Goal: Information Seeking & Learning: Learn about a topic

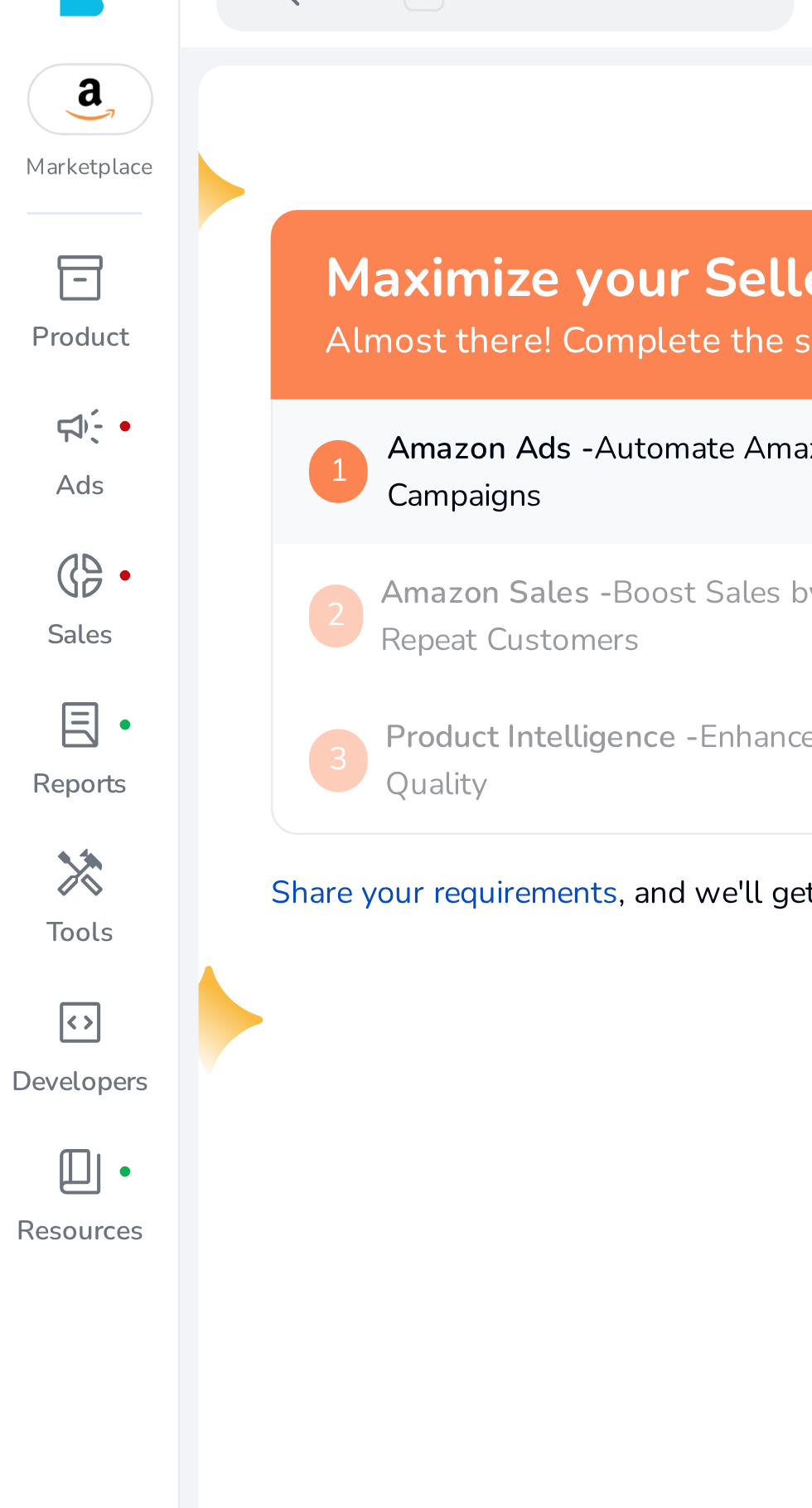
click at [37, 366] on p "Tools" at bounding box center [29, 370] width 25 height 15
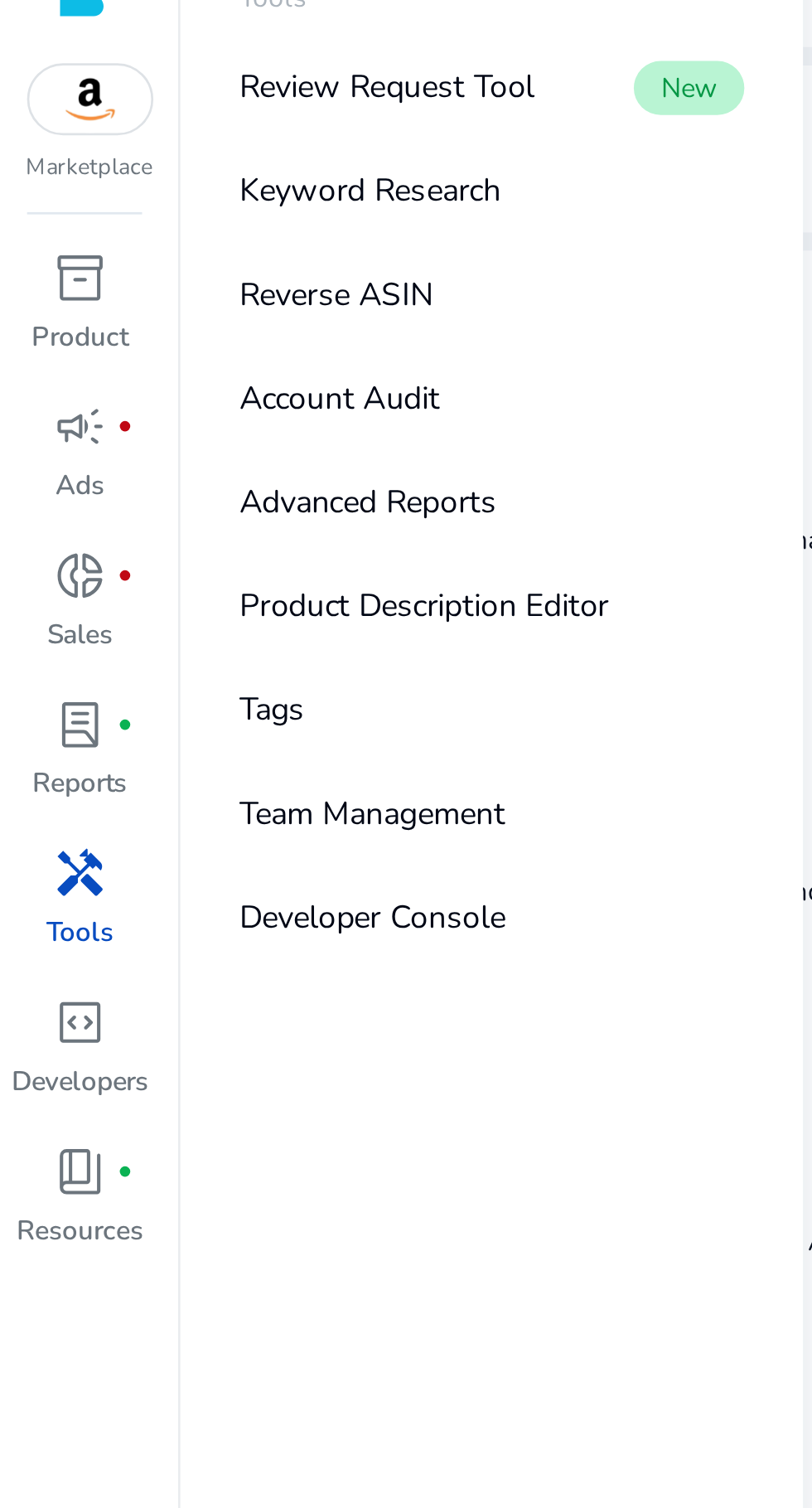
click at [137, 98] on p "Keyword Research" at bounding box center [135, 98] width 96 height 17
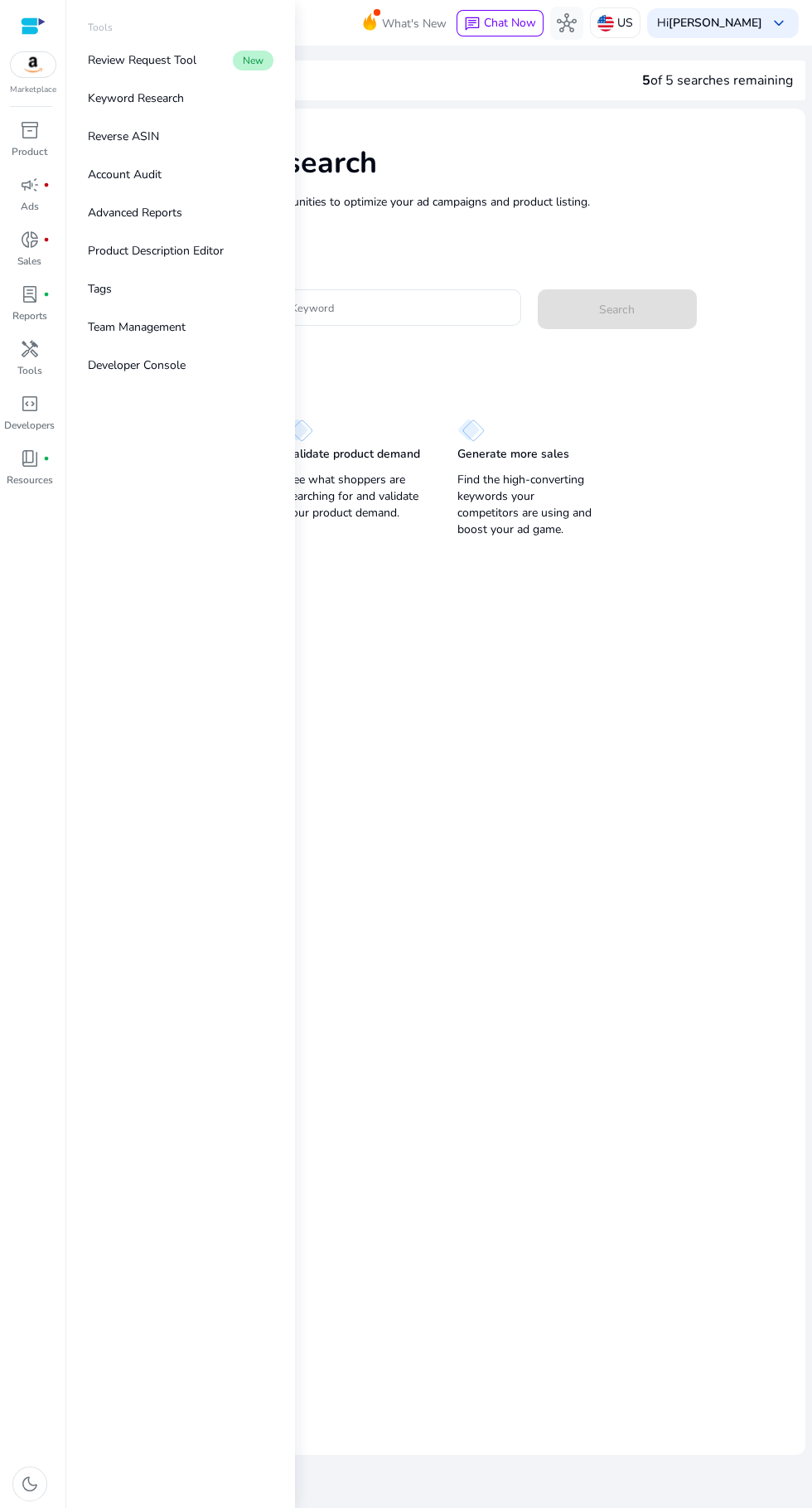
scroll to position [5, 0]
click at [475, 307] on input "Enter Keyword" at bounding box center [386, 308] width 245 height 18
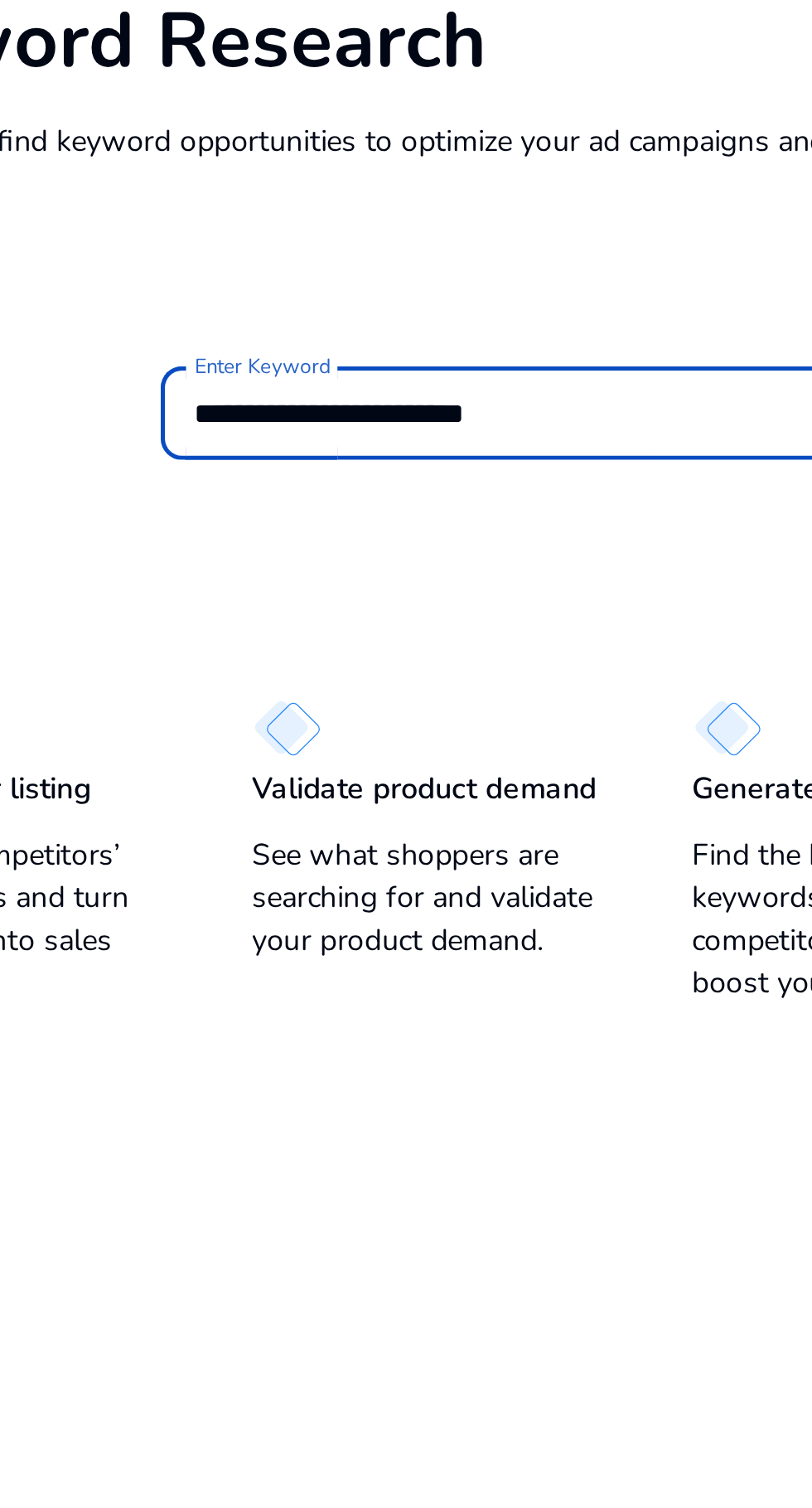
scroll to position [0, 0]
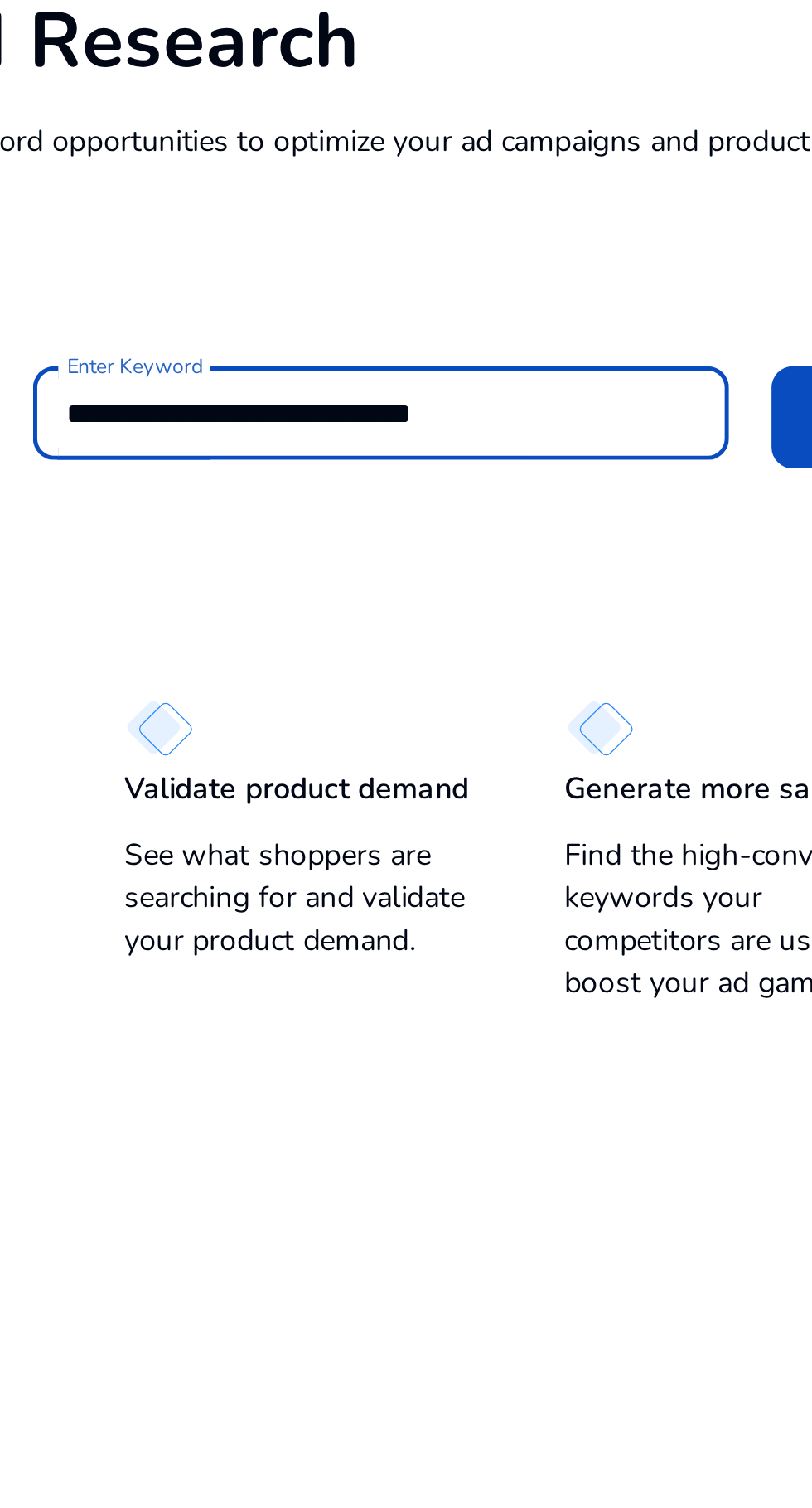
type input "**********"
click at [540, 309] on span at bounding box center [617, 310] width 159 height 40
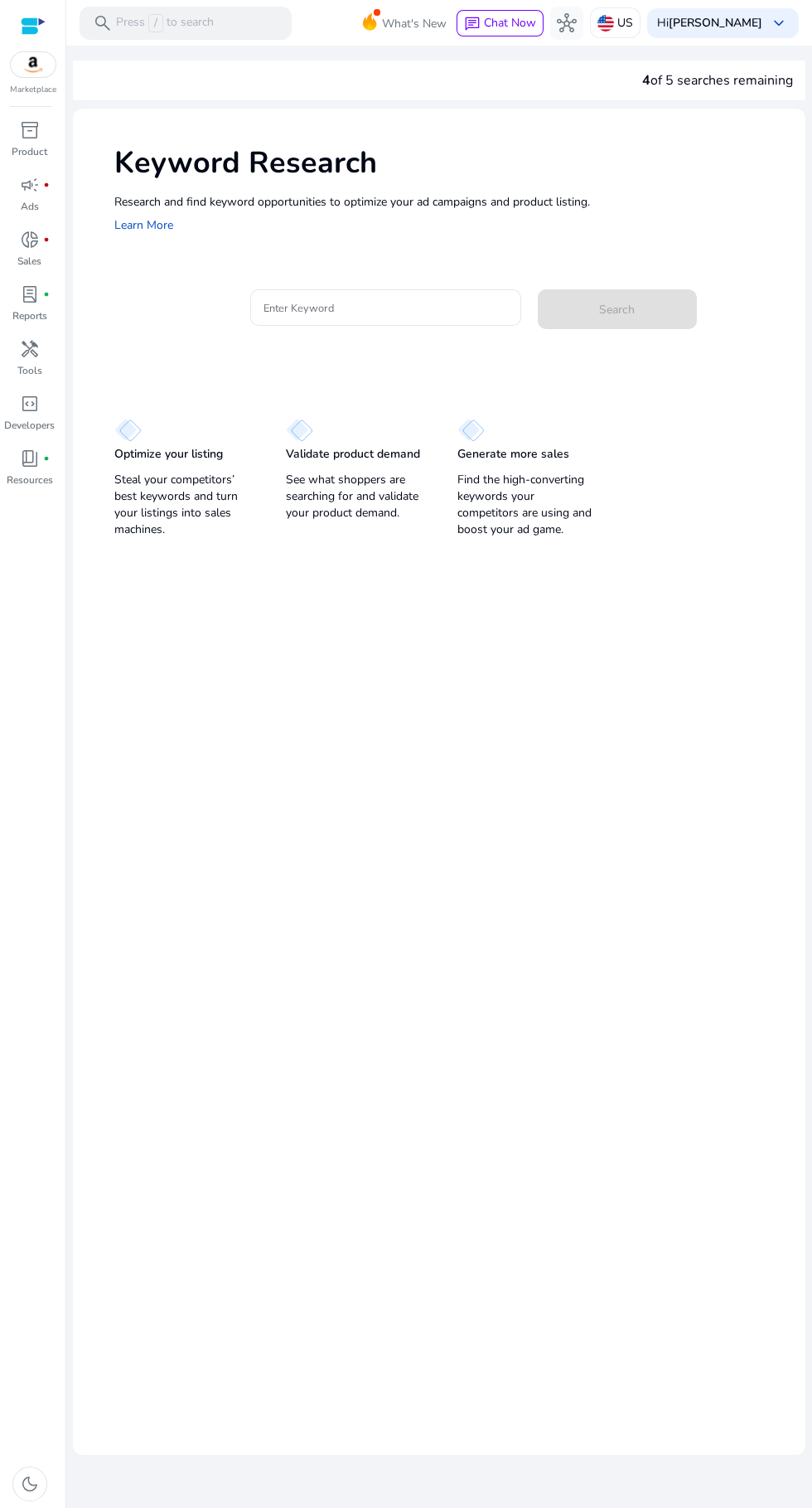
click at [347, 308] on input "Enter Keyword" at bounding box center [386, 308] width 245 height 18
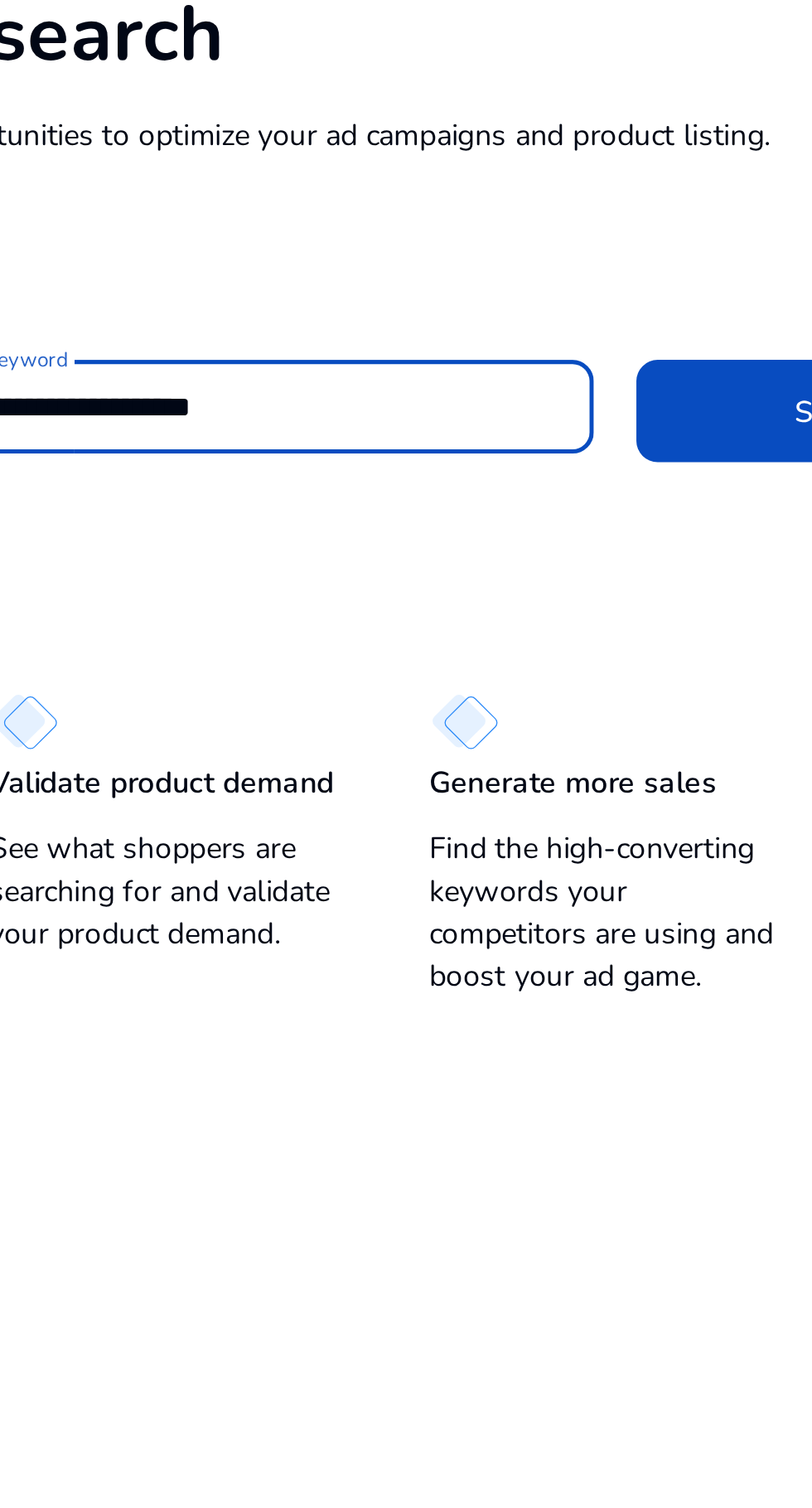
click at [563, 317] on span at bounding box center [617, 310] width 159 height 40
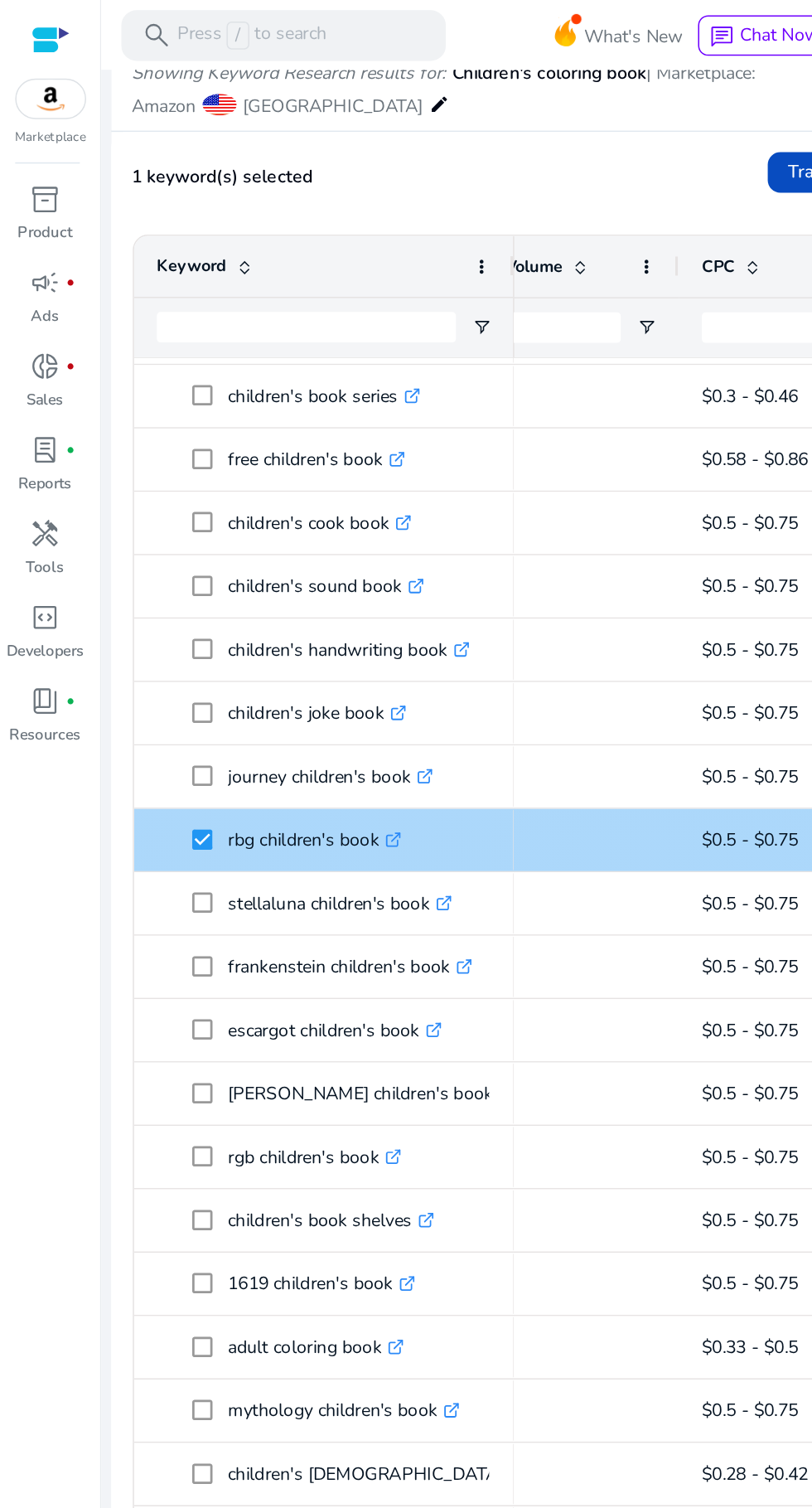
click at [502, 112] on span at bounding box center [557, 113] width 111 height 40
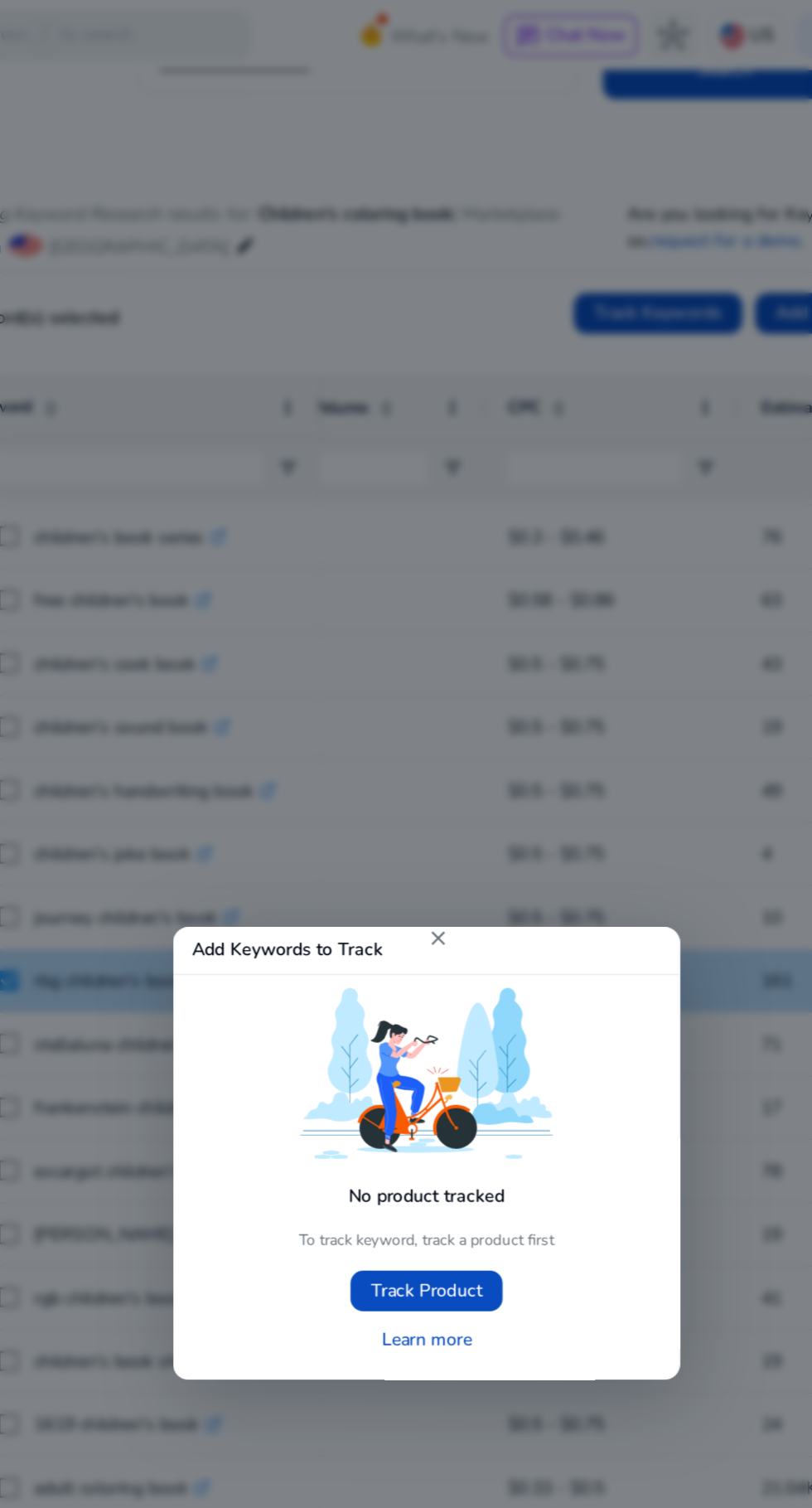
click at [416, 606] on mat-icon "close" at bounding box center [414, 613] width 15 height 15
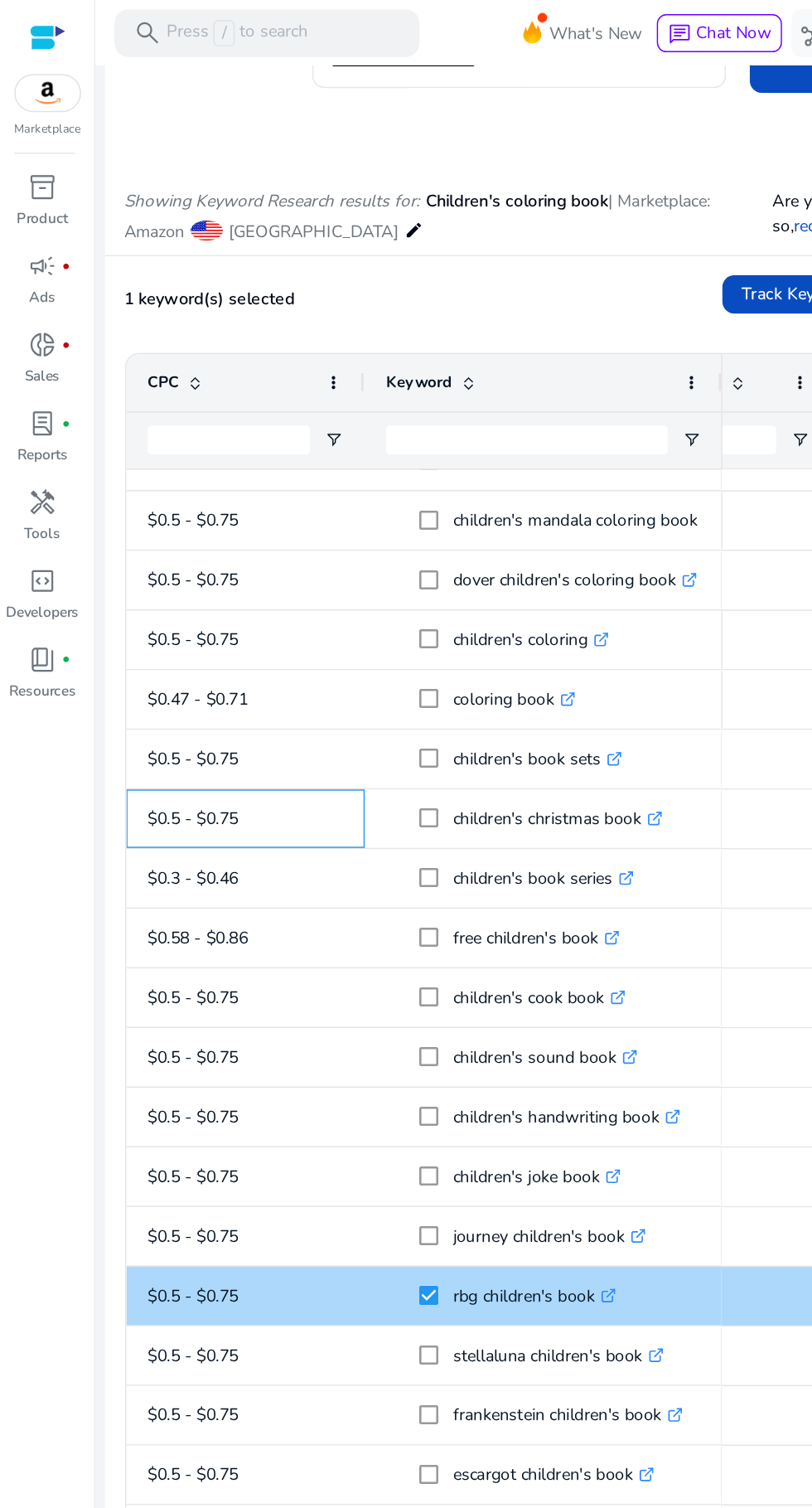
click at [216, 567] on span "$0.5 - $0.75" at bounding box center [171, 568] width 136 height 34
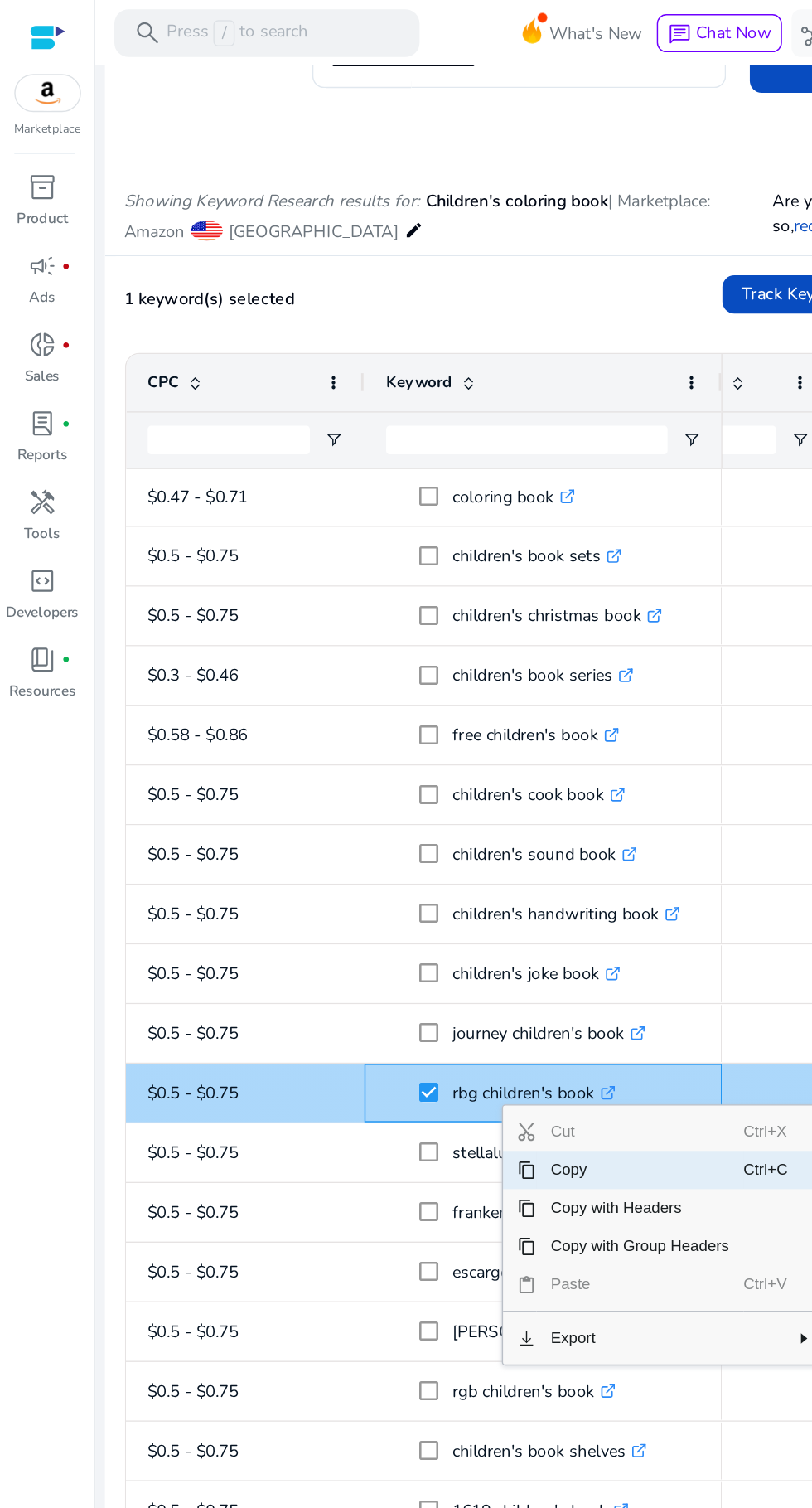
click at [385, 818] on span "Copy" at bounding box center [445, 813] width 144 height 27
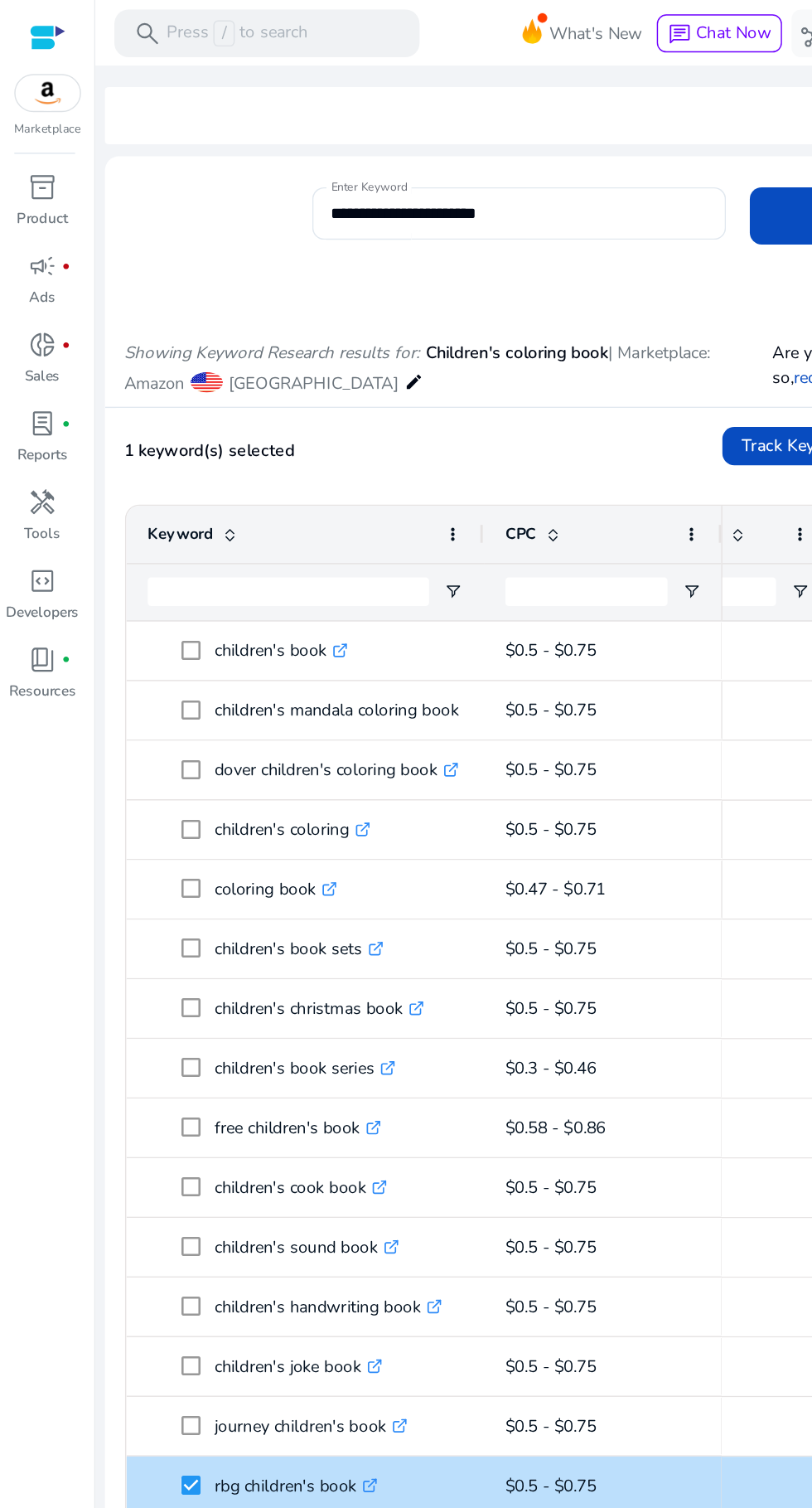
click at [387, 144] on input "**********" at bounding box center [361, 148] width 261 height 18
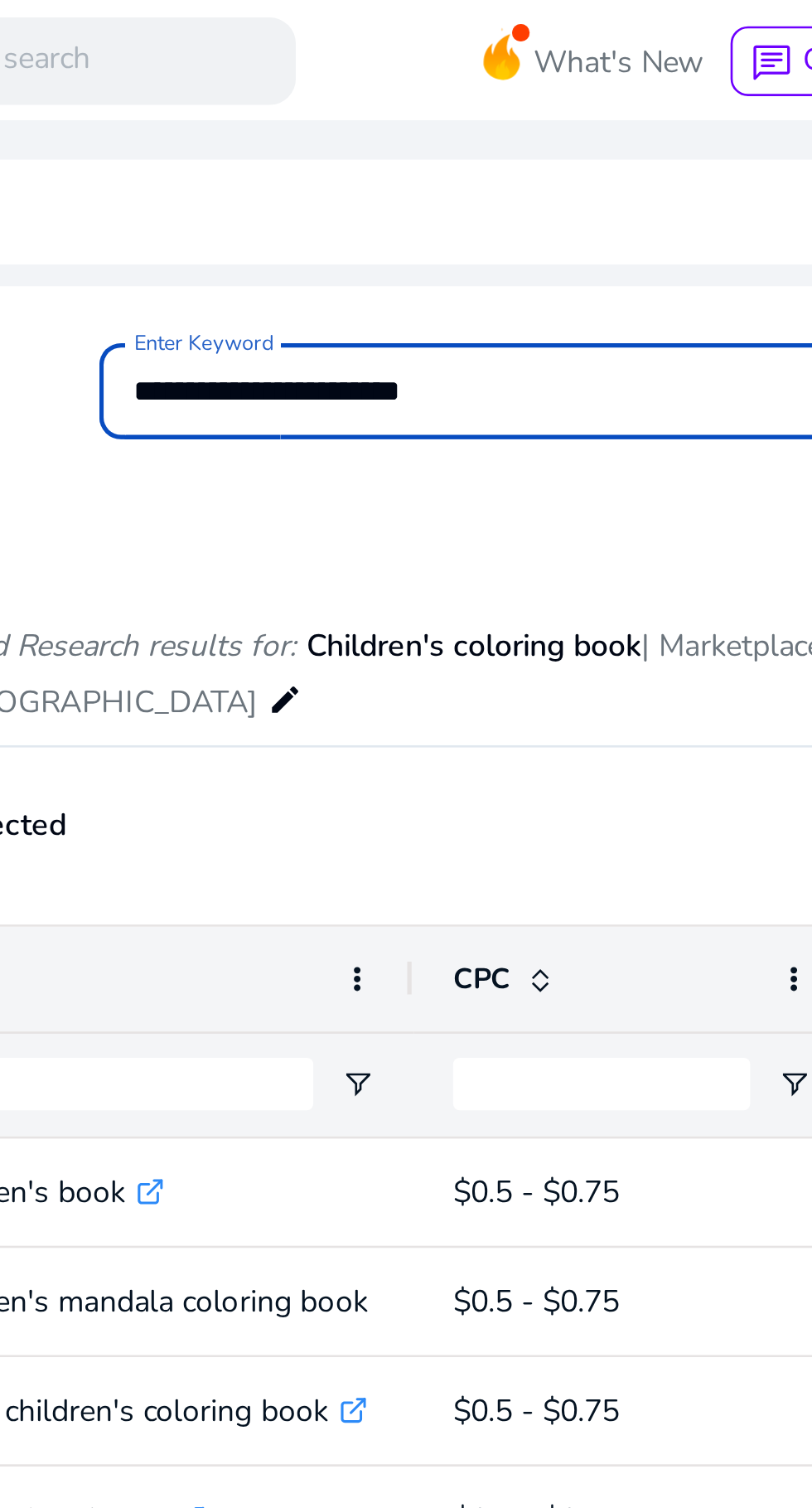
click at [283, 139] on input "**********" at bounding box center [361, 148] width 261 height 18
click at [252, 152] on input "**********" at bounding box center [361, 148] width 261 height 18
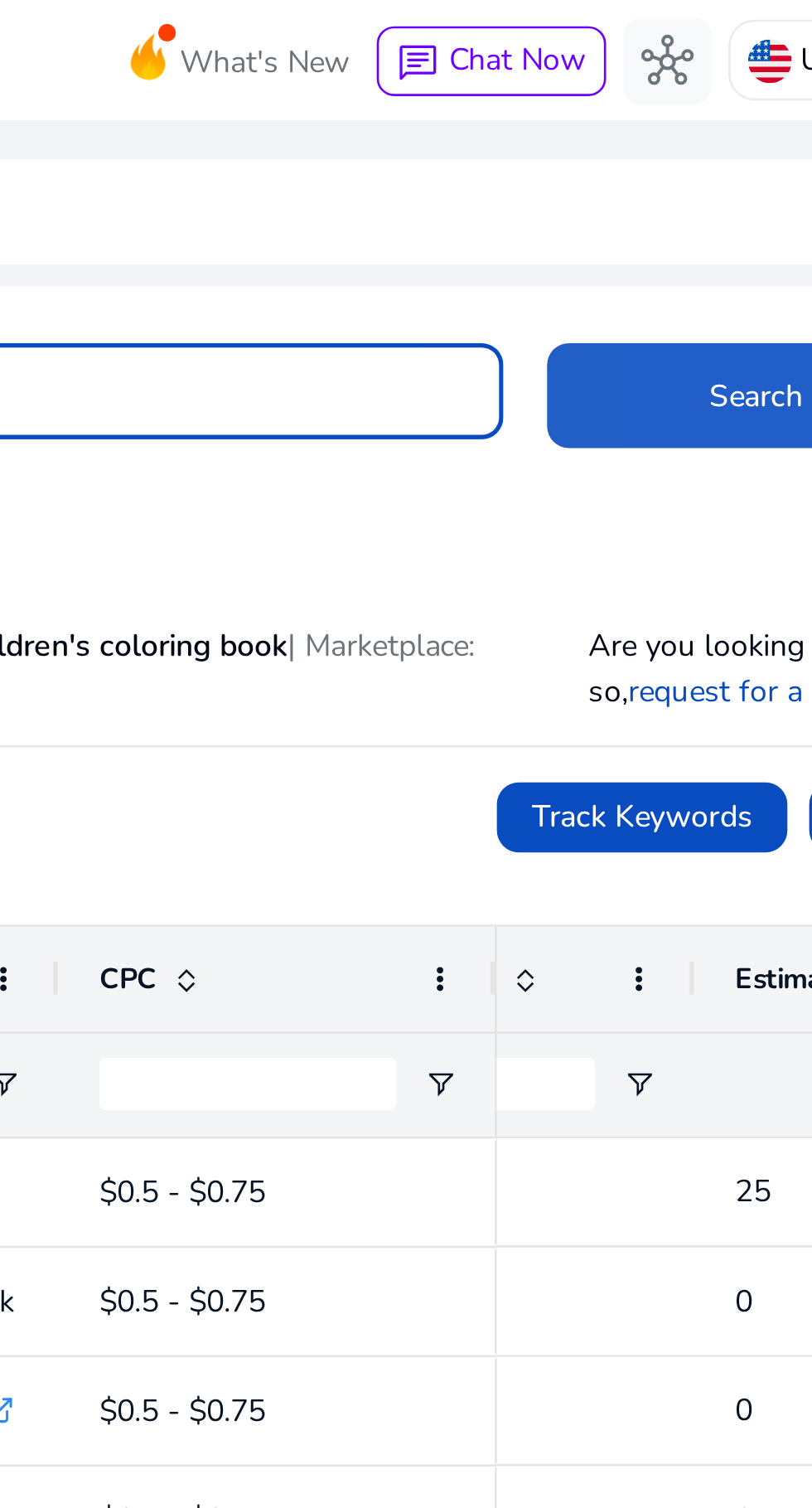
click at [572, 148] on span at bounding box center [601, 150] width 159 height 40
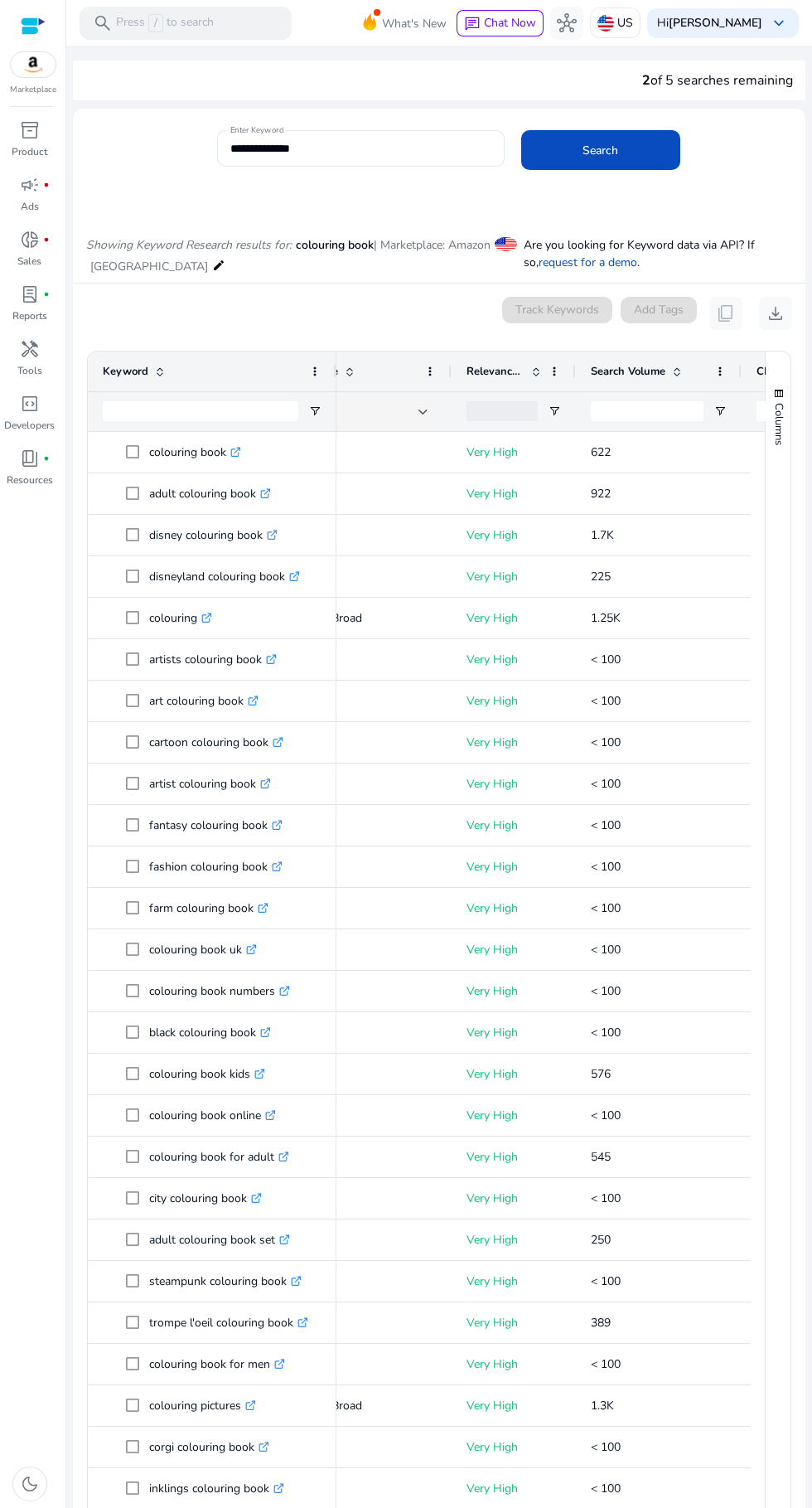
click at [417, 151] on input "**********" at bounding box center [361, 148] width 261 height 18
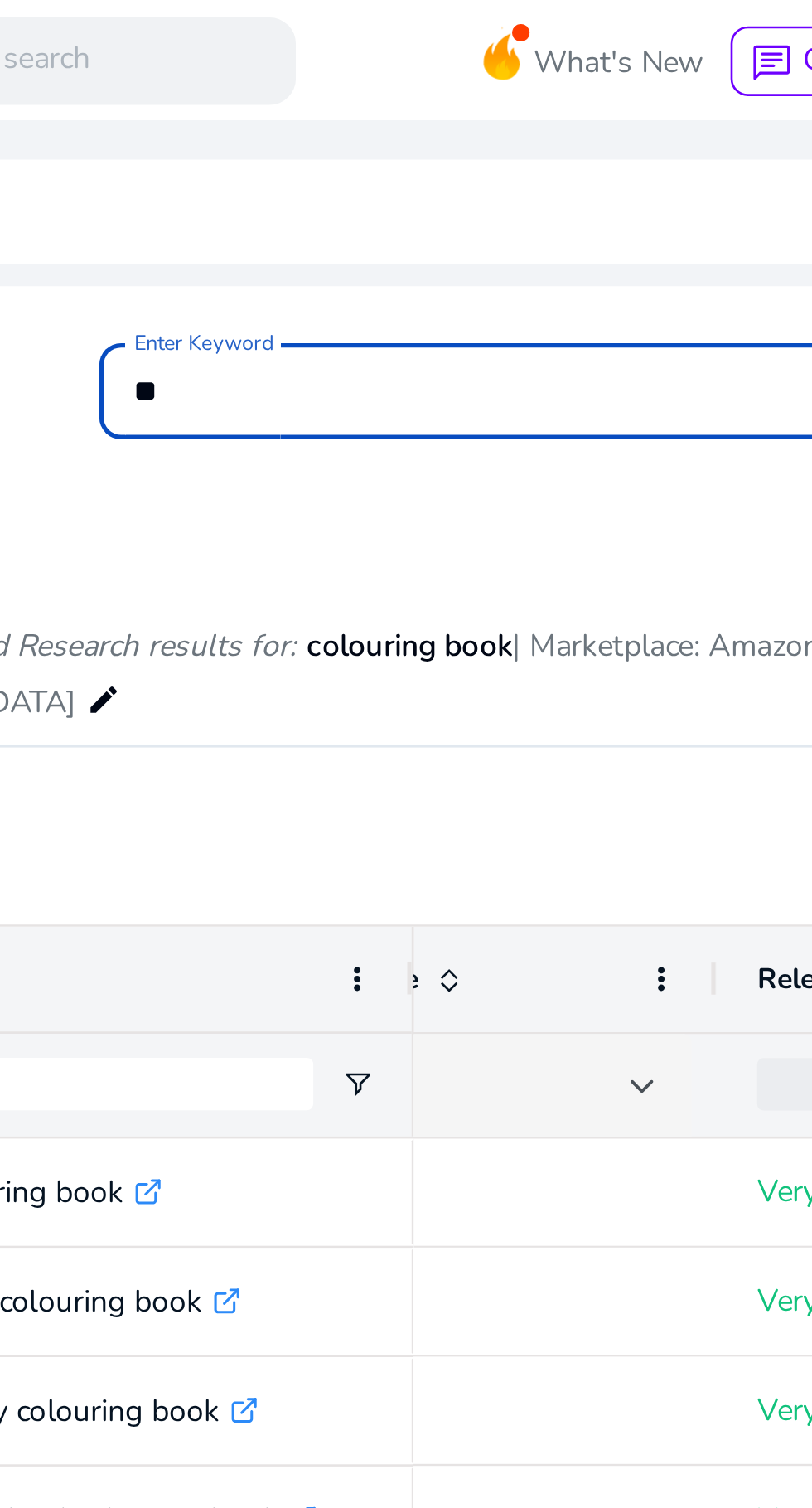
type input "*"
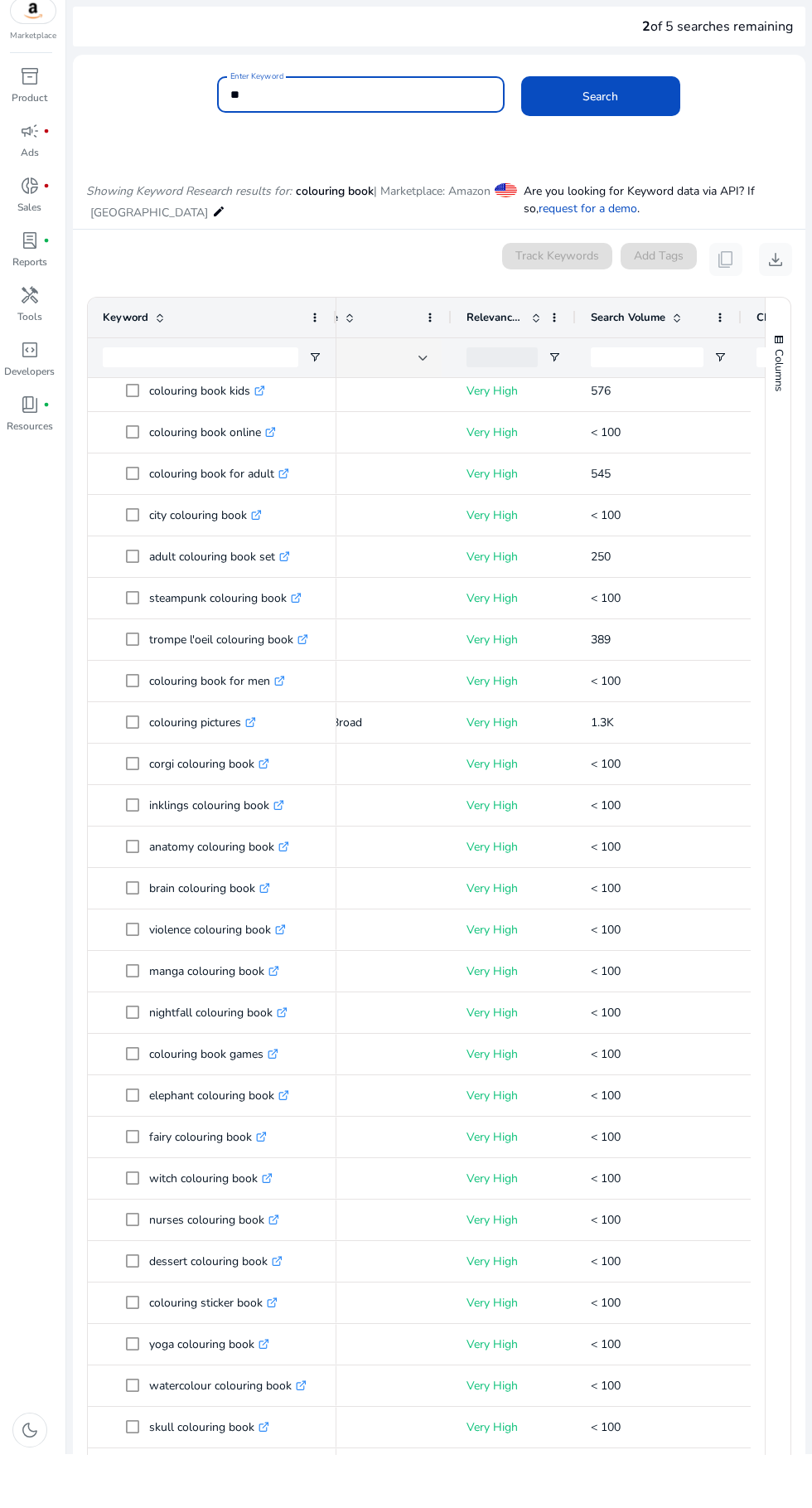
scroll to position [784, 0]
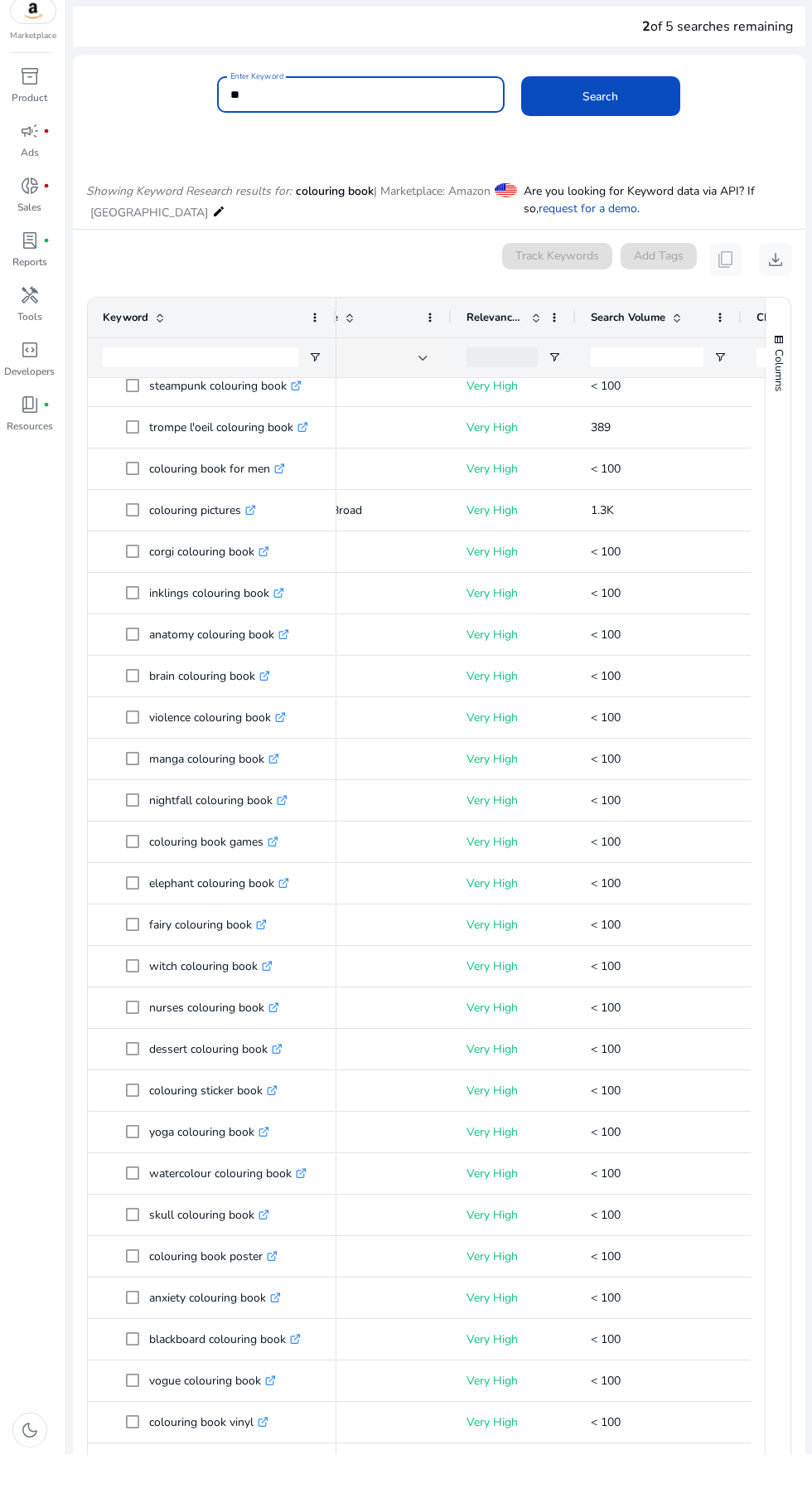
type input "*"
type input "**********"
click at [627, 145] on span at bounding box center [601, 150] width 159 height 40
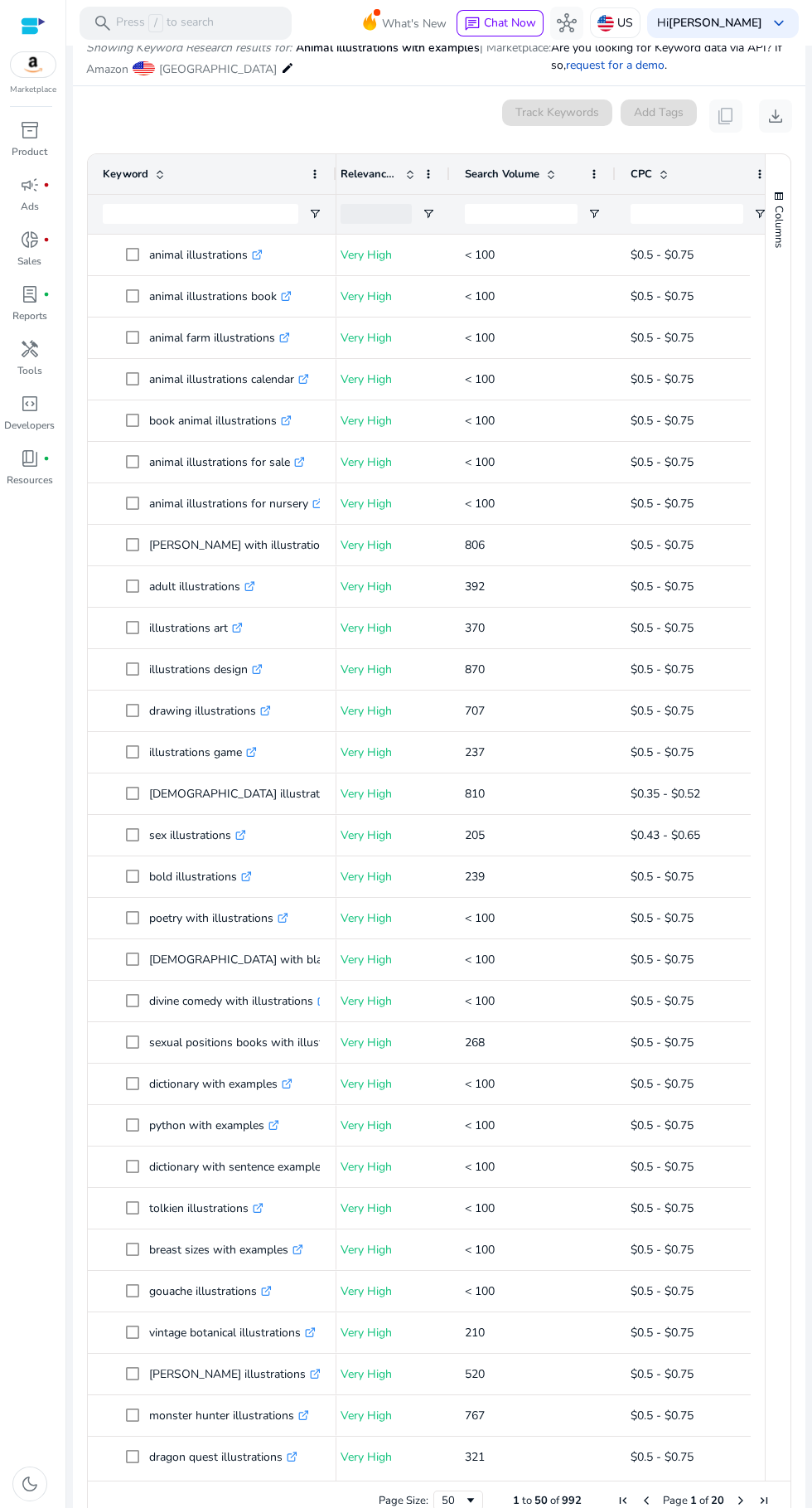
scroll to position [0, 373]
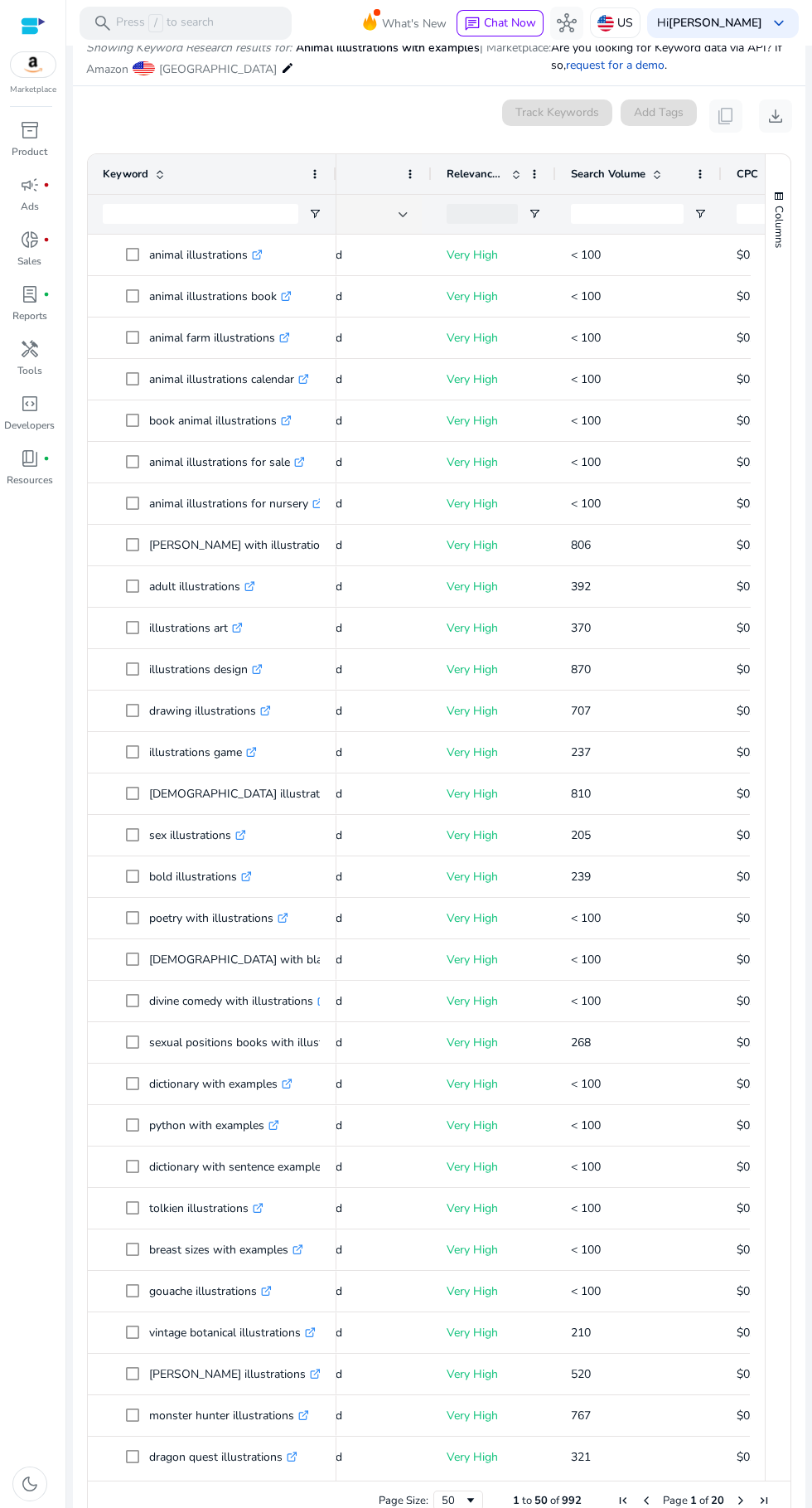
click at [32, 26] on div at bounding box center [33, 26] width 25 height 19
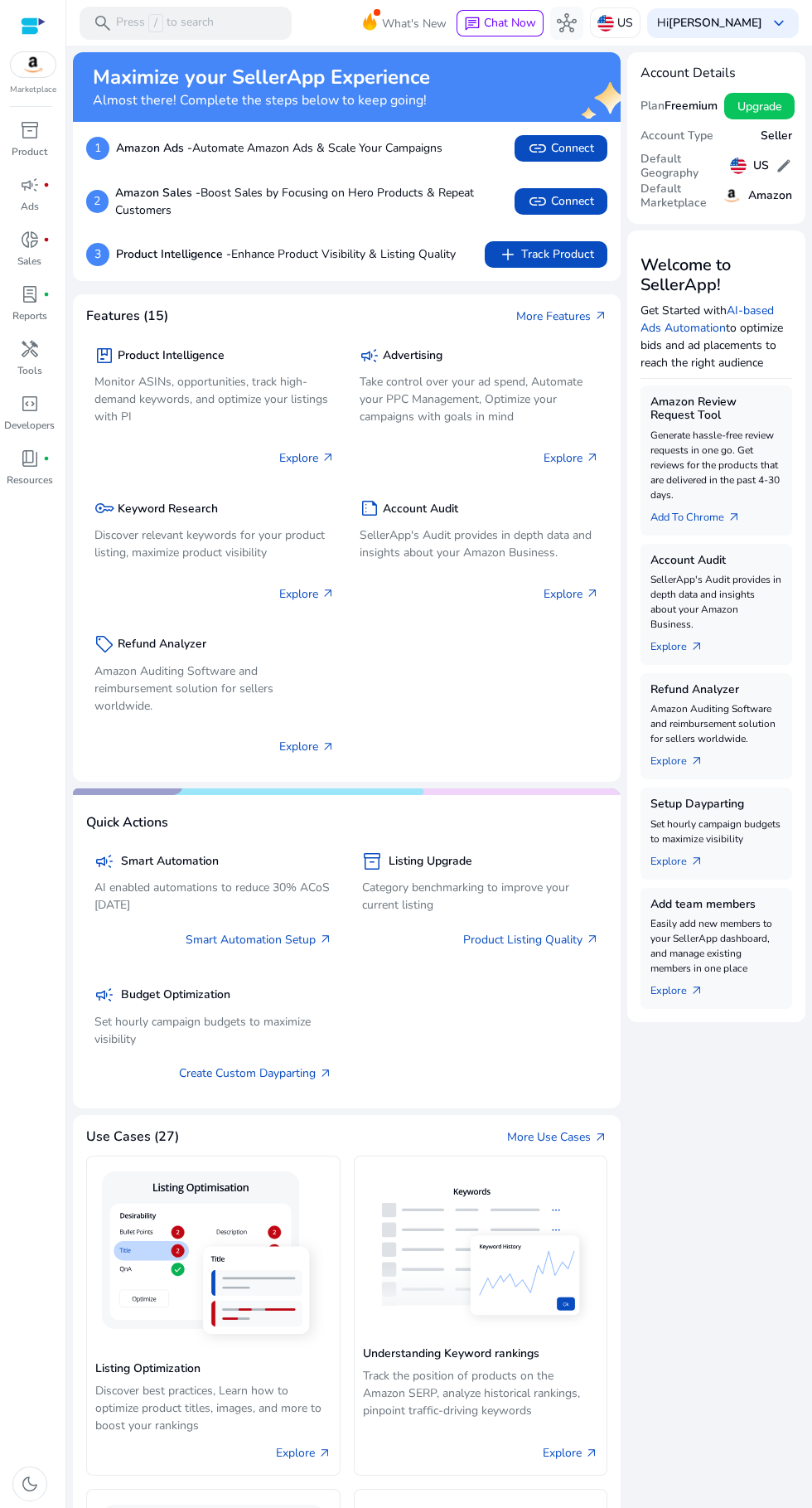
click at [227, 550] on p "Discover relevant keywords for your product listing, maximize product visibility" at bounding box center [214, 544] width 240 height 35
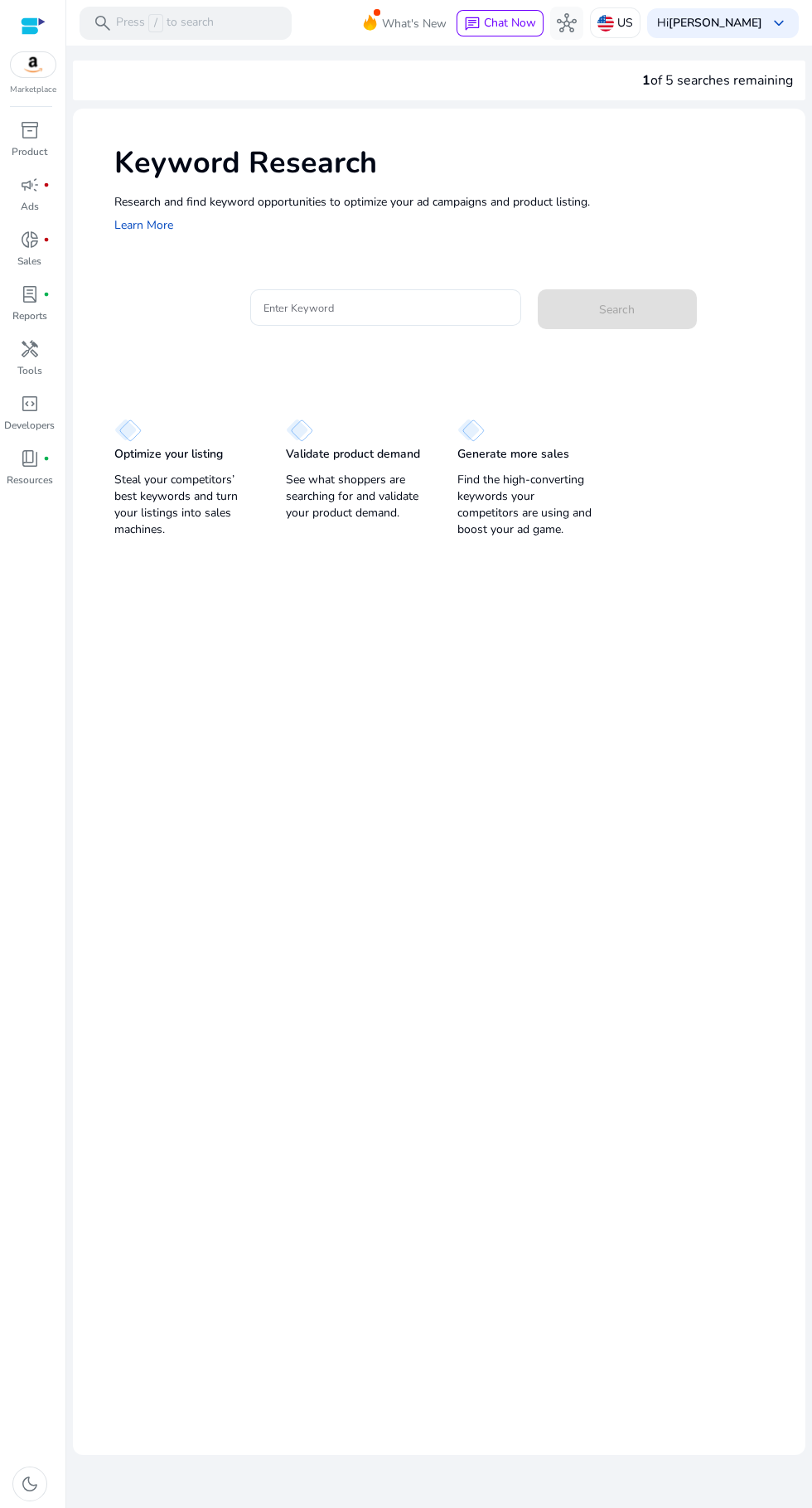
click at [740, 36] on div "Hi Shikha Singh keyboard_arrow_down" at bounding box center [723, 23] width 152 height 30
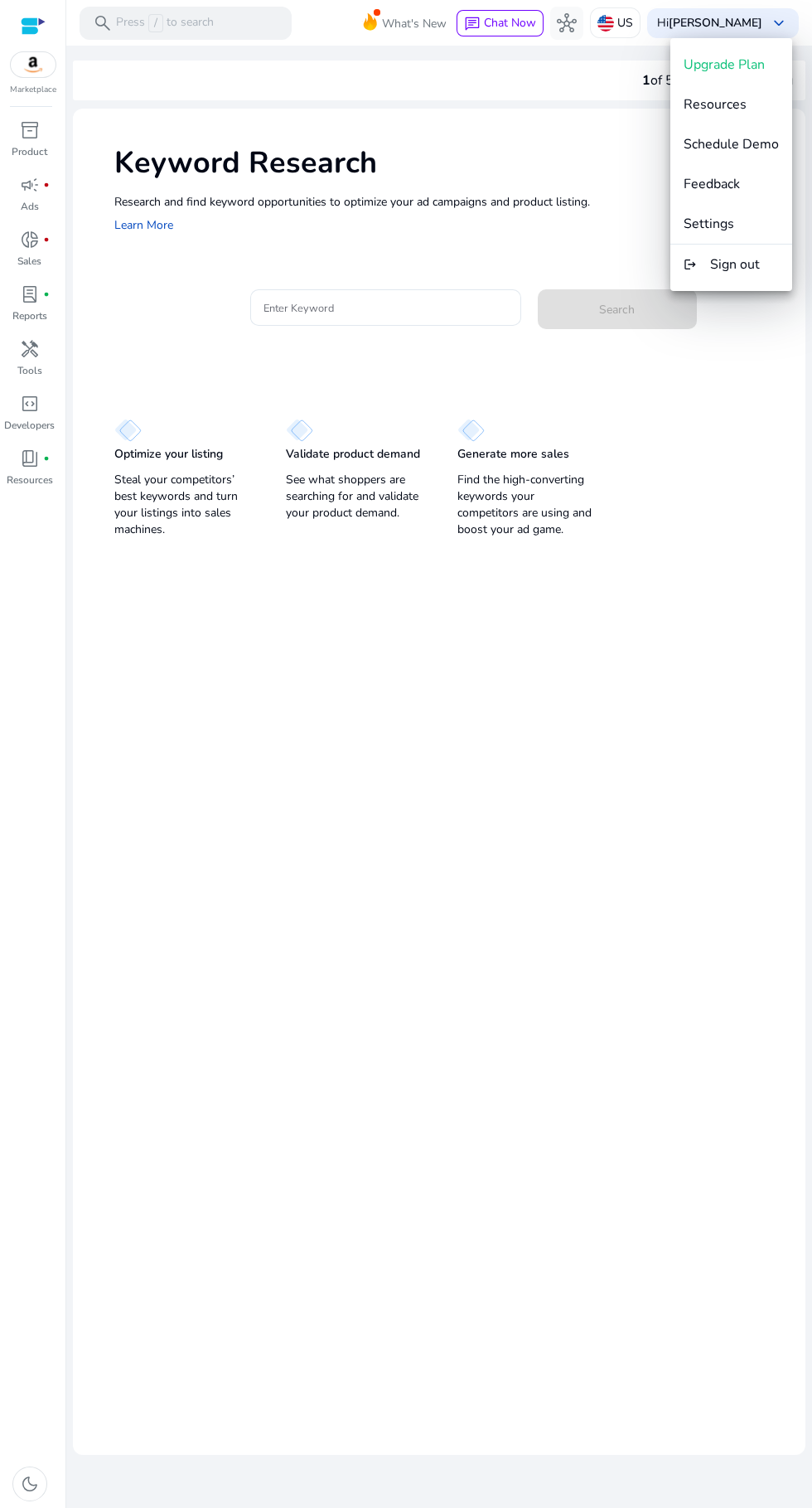
click at [528, 478] on div at bounding box center [406, 754] width 812 height 1508
click at [427, 304] on input "Enter Keyword" at bounding box center [386, 308] width 245 height 18
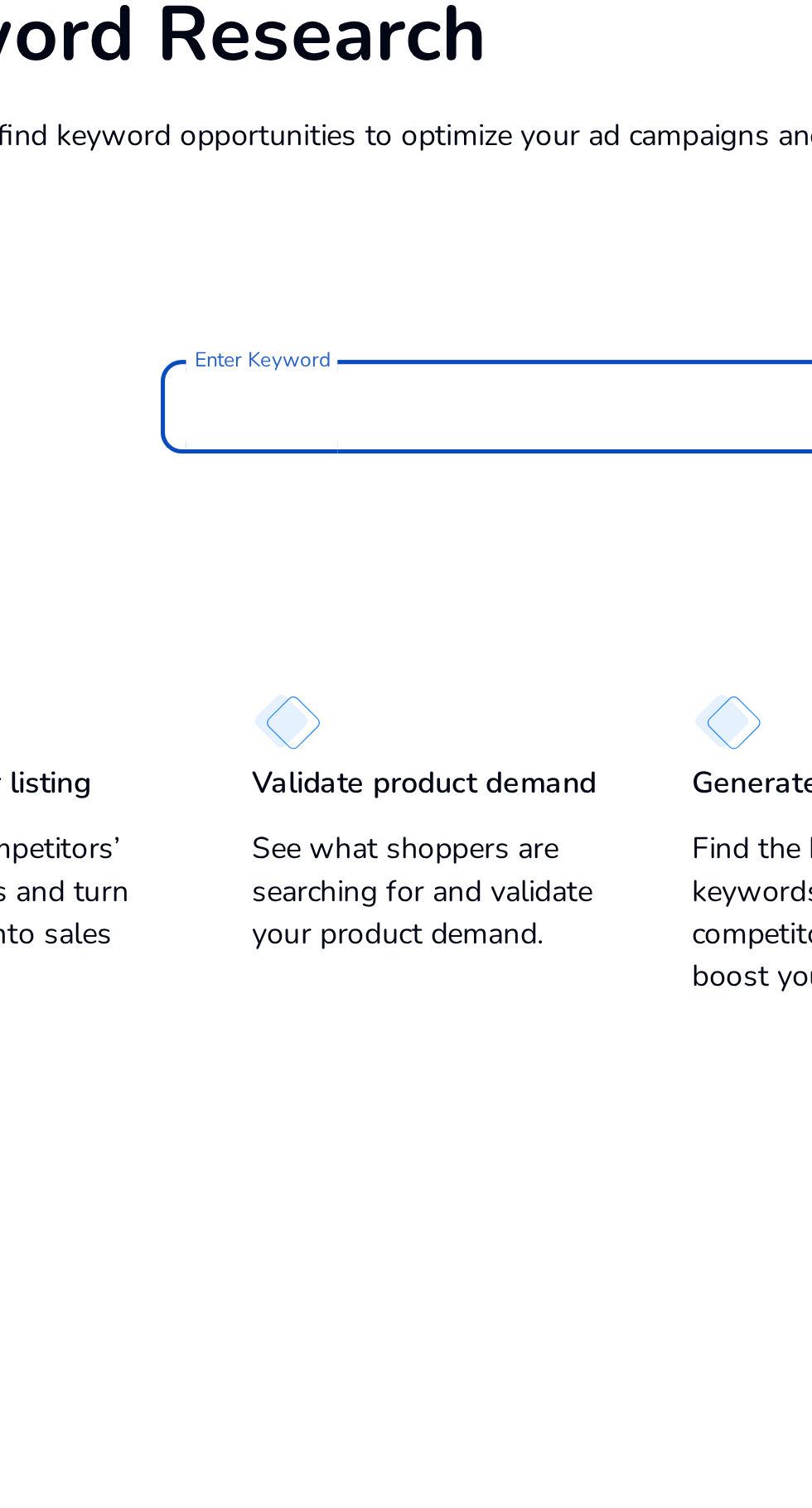
type input "*"
type input "**********"
click at [538, 290] on button "Search" at bounding box center [617, 310] width 159 height 40
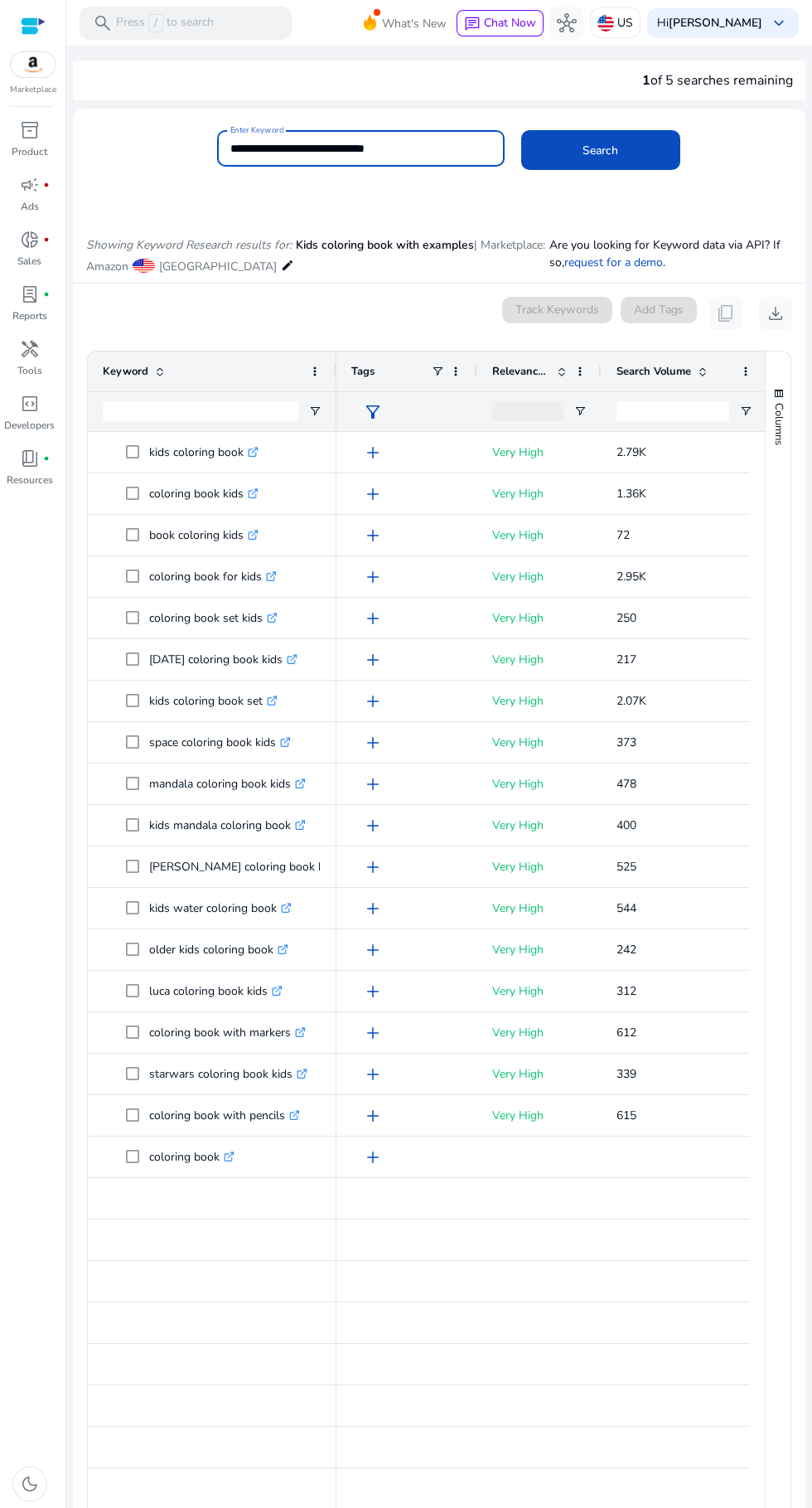
scroll to position [200, 0]
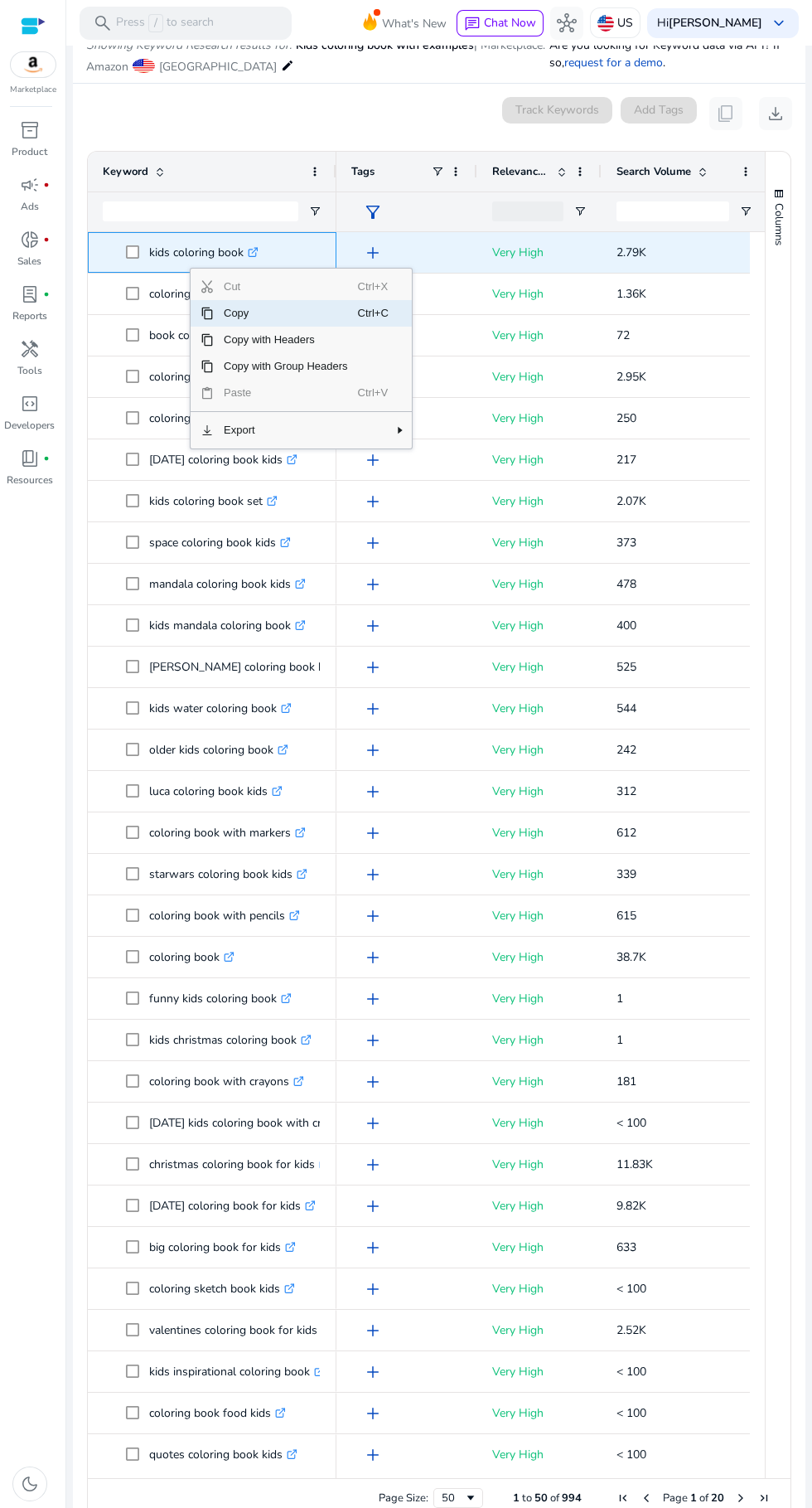
click at [303, 309] on span "Copy" at bounding box center [286, 313] width 144 height 27
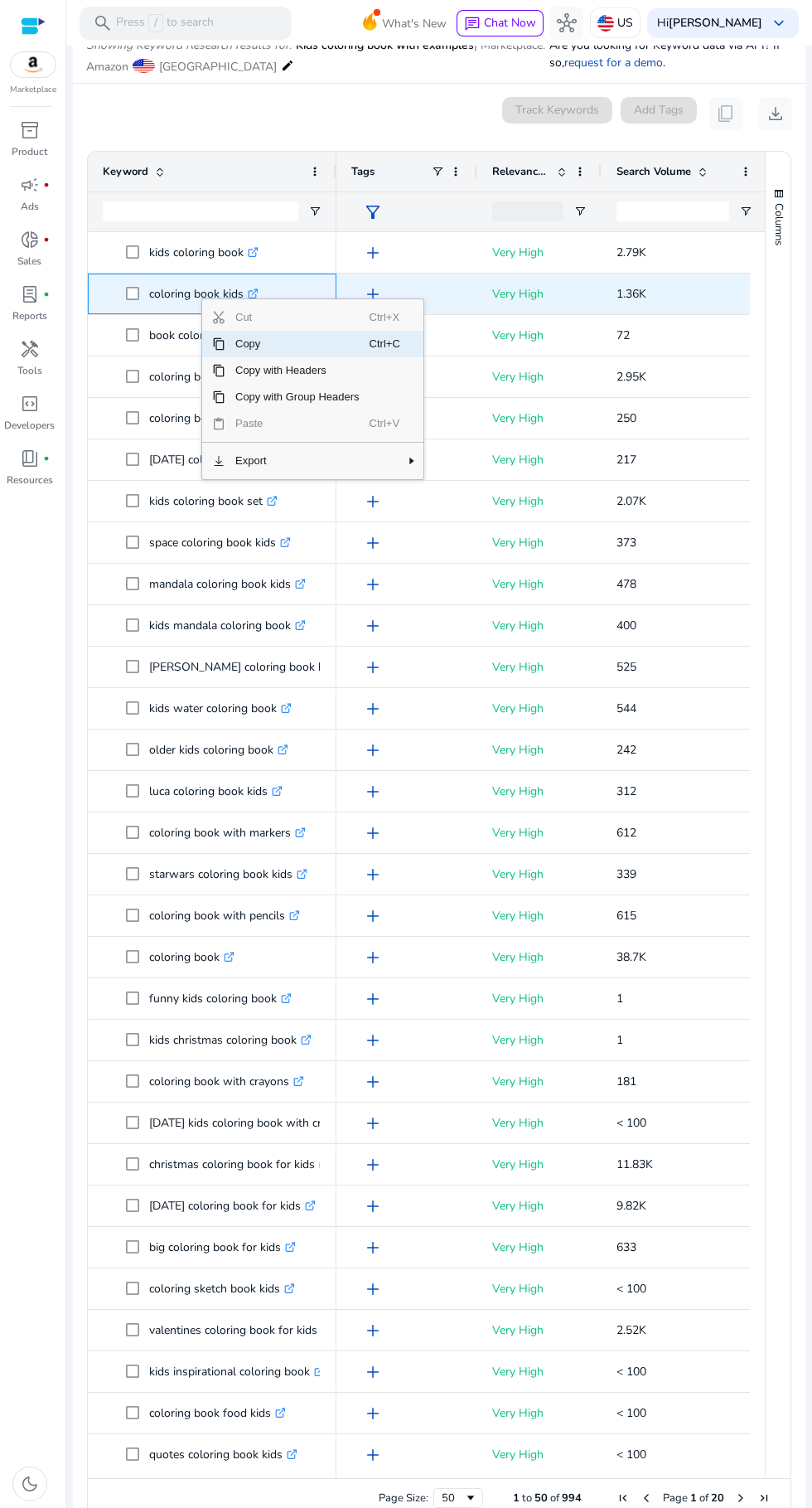
click at [384, 342] on span "Ctrl+C" at bounding box center [387, 344] width 36 height 27
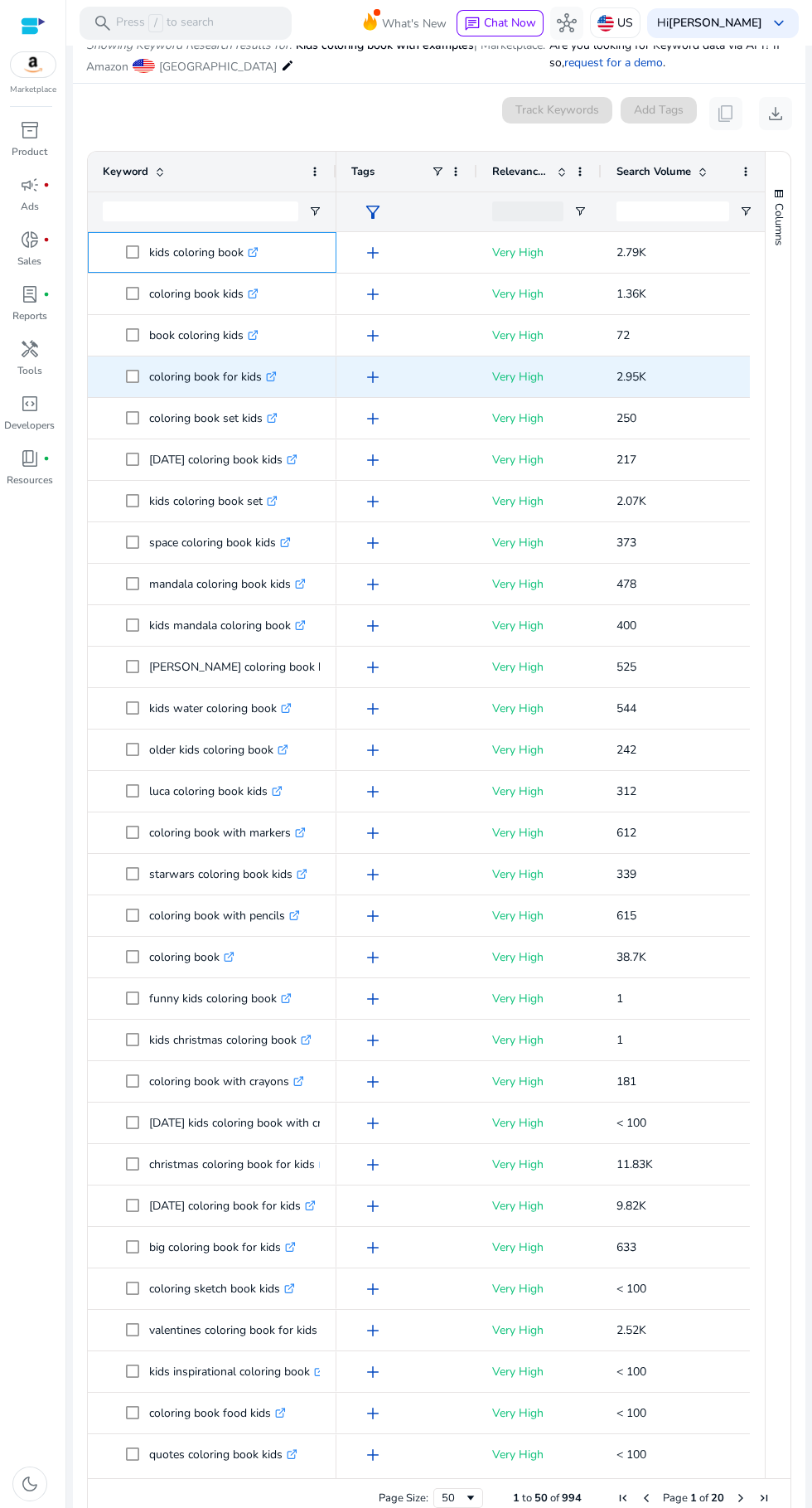
click at [201, 252] on p "kids coloring book .st0{fill:#2c8af8}" at bounding box center [204, 252] width 110 height 34
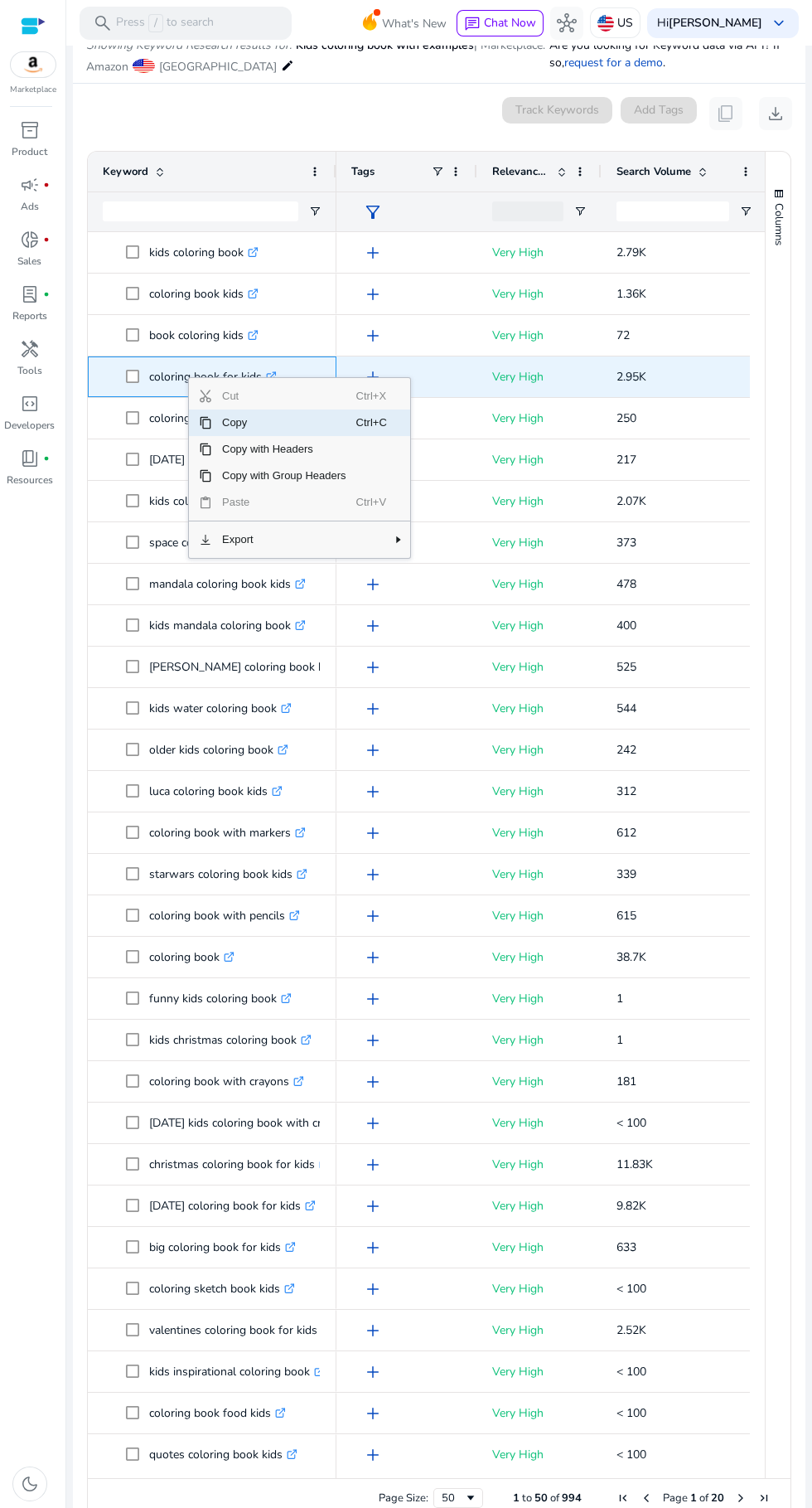
click at [378, 419] on span "Ctrl+C" at bounding box center [374, 422] width 36 height 27
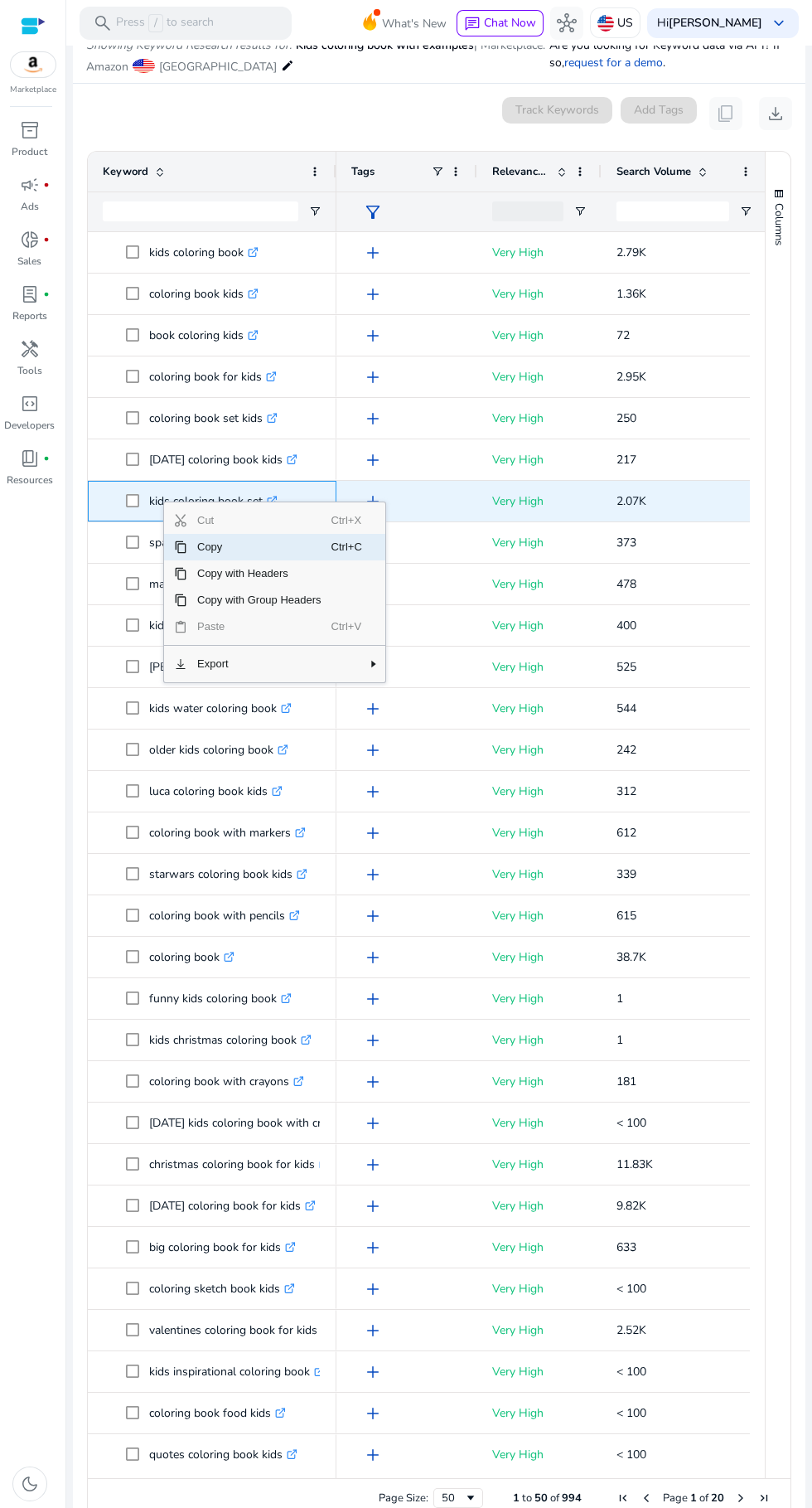
click at [205, 545] on span "Copy" at bounding box center [259, 547] width 144 height 27
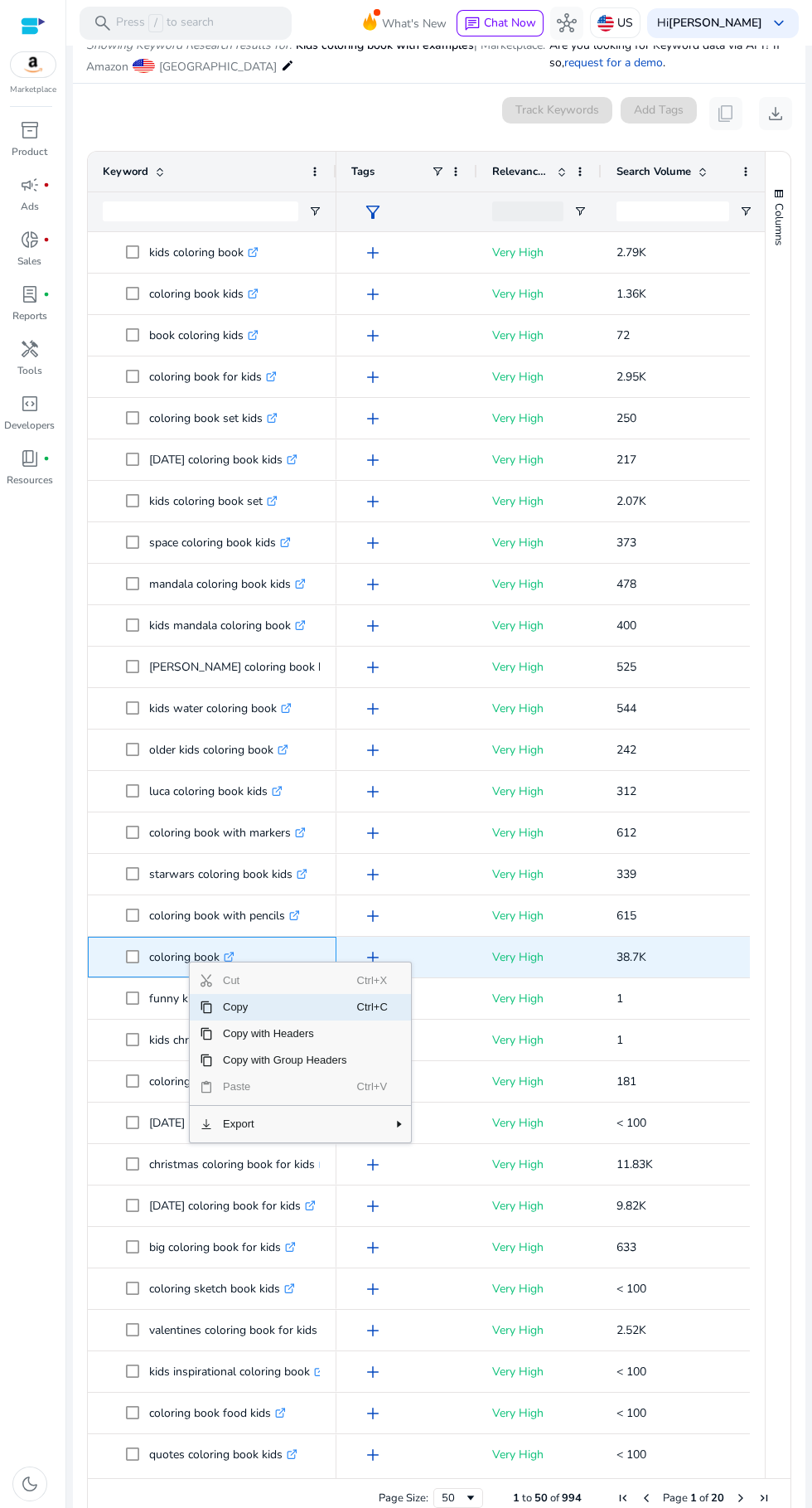
click at [279, 1004] on span "Copy" at bounding box center [285, 1007] width 144 height 27
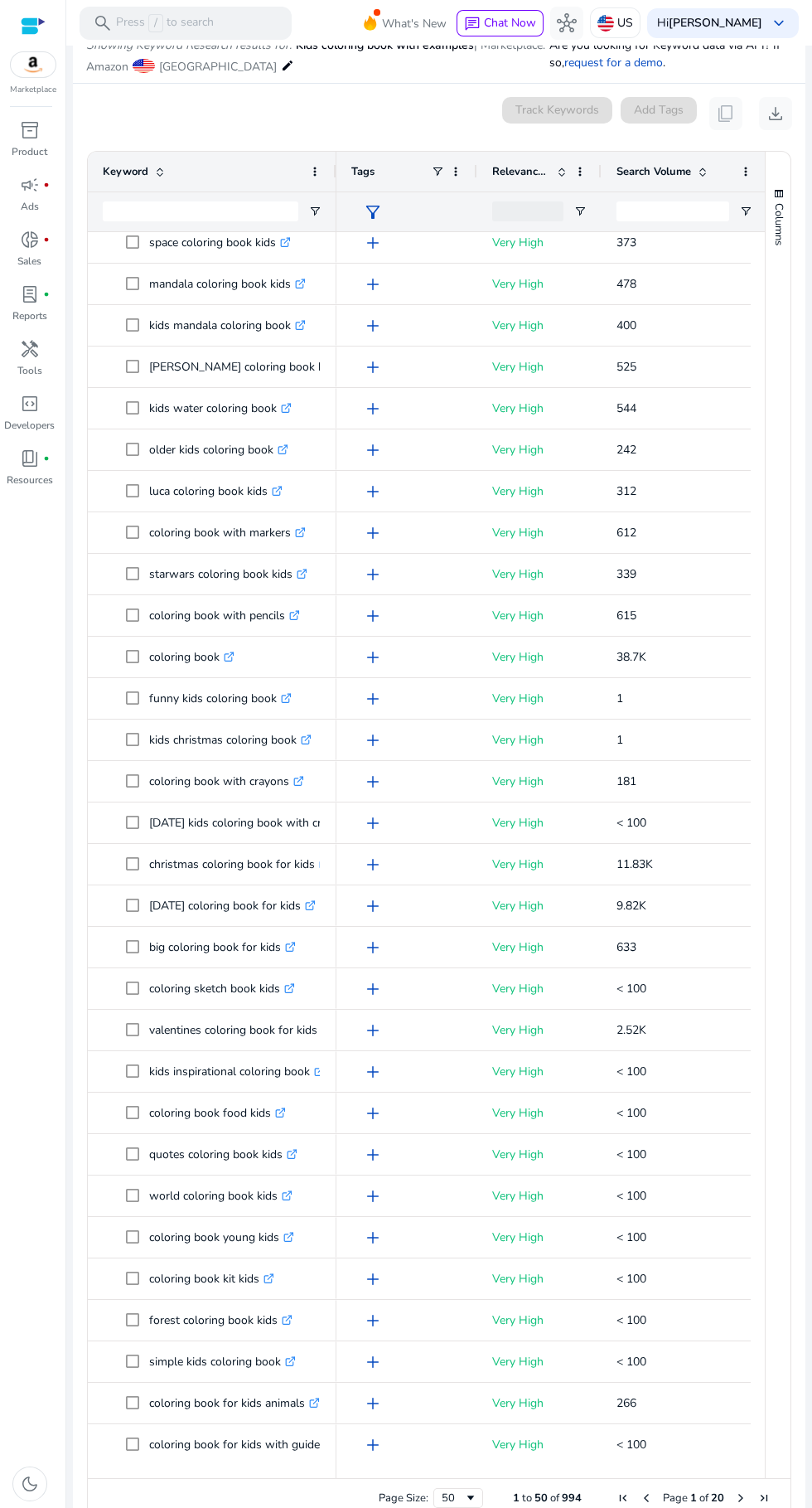
scroll to position [305, 0]
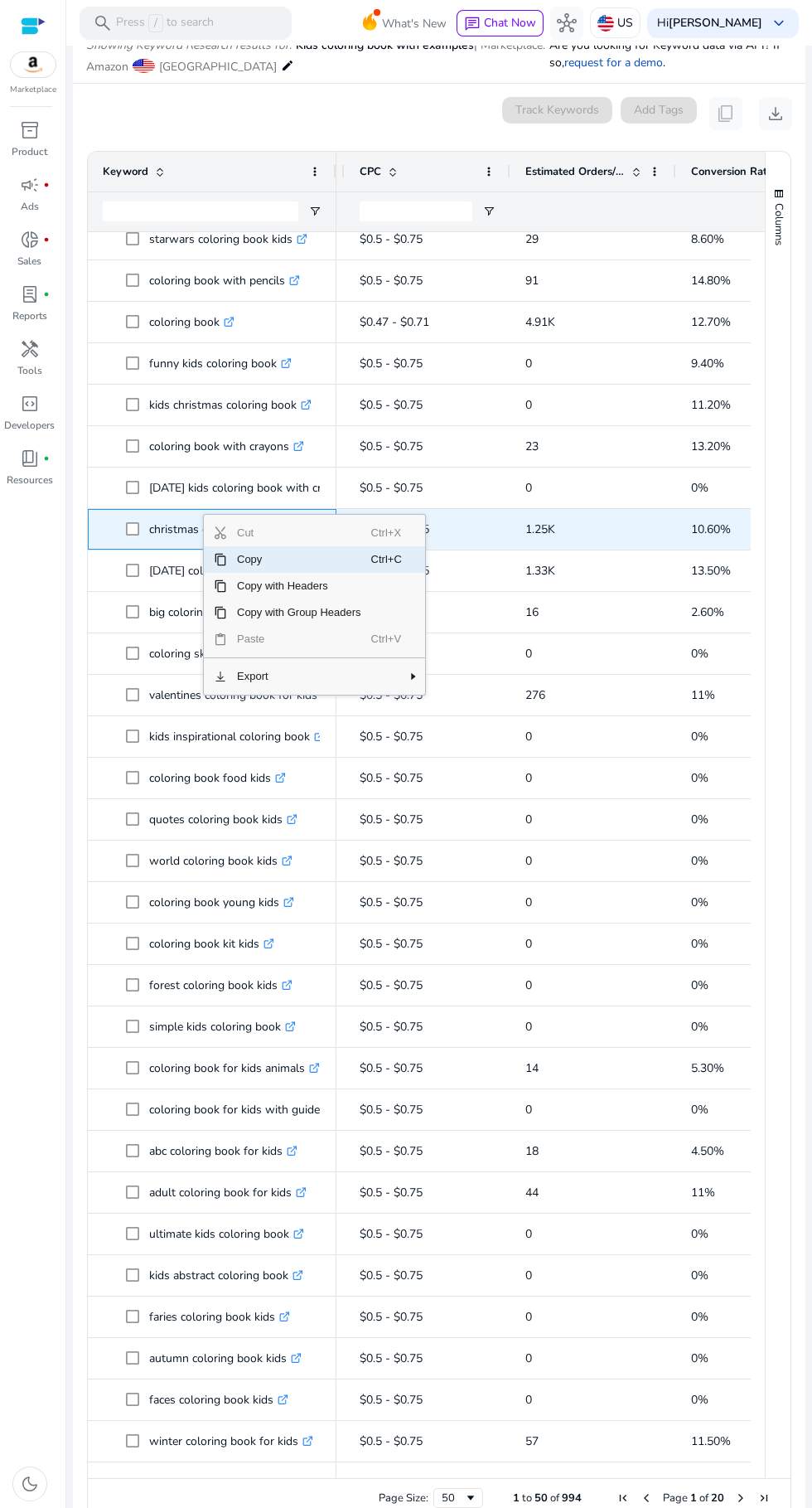
click at [372, 554] on span "Ctrl+C" at bounding box center [388, 559] width 36 height 27
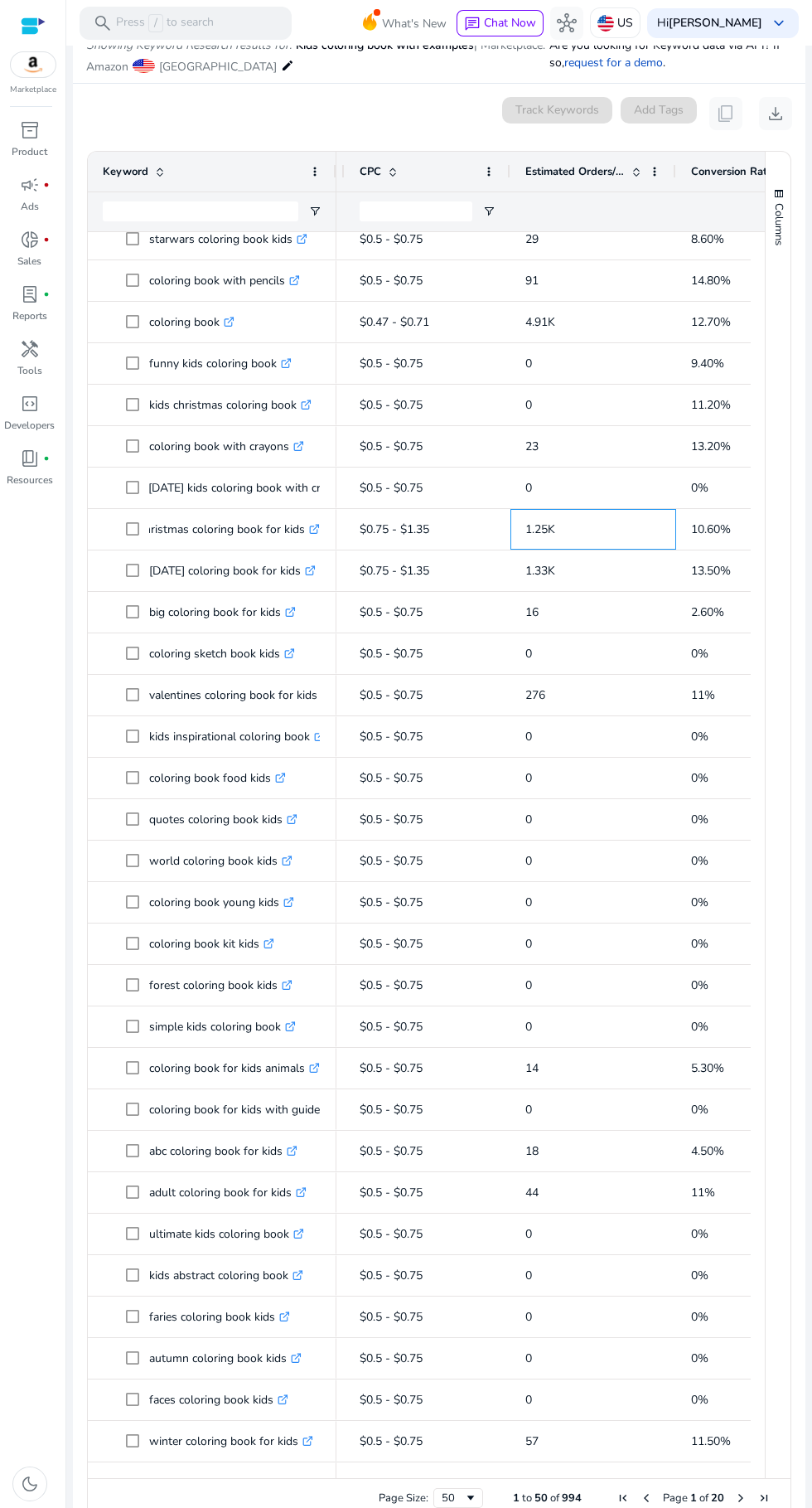
click at [551, 523] on span "1.25K" at bounding box center [540, 529] width 30 height 16
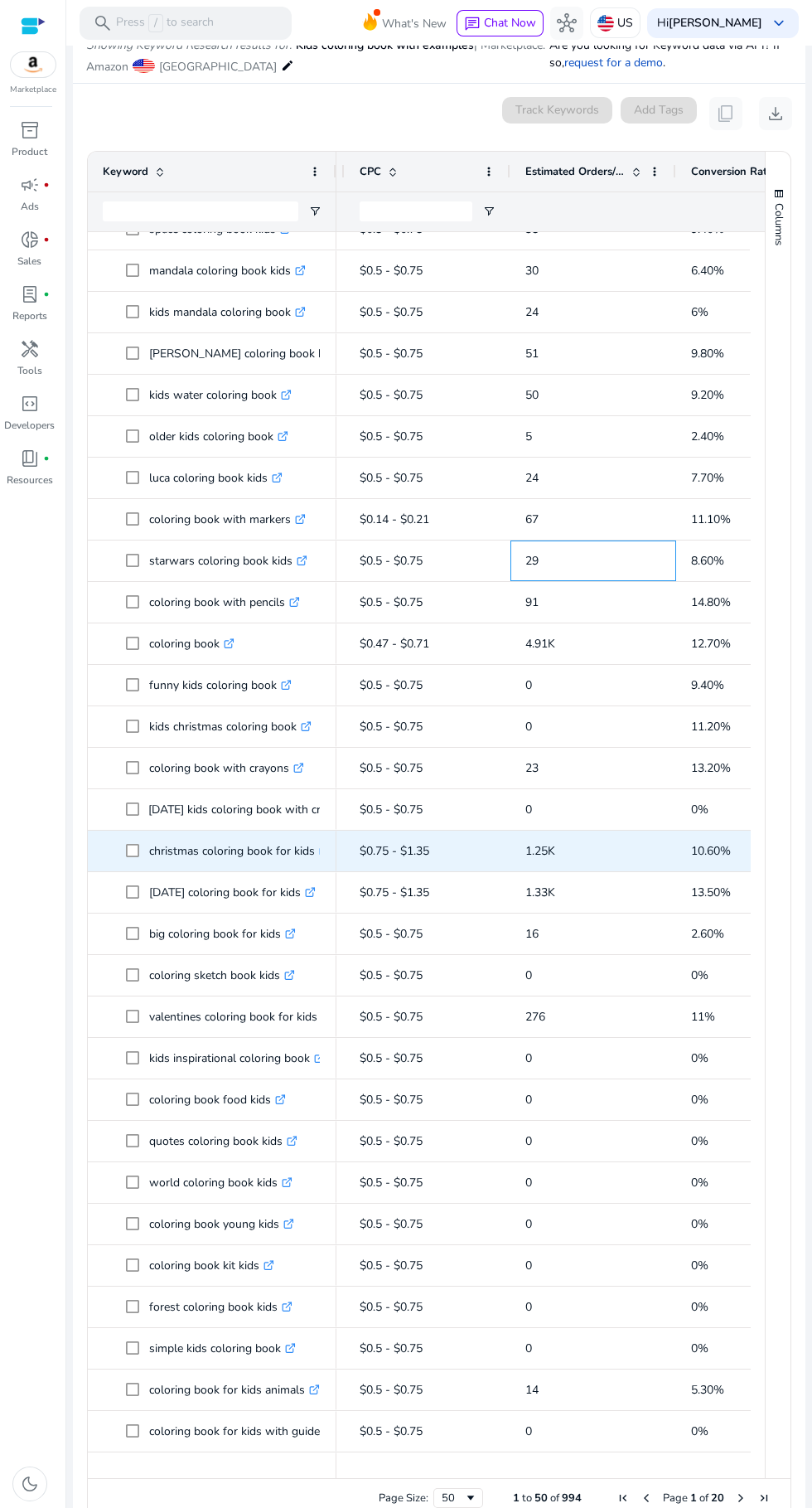
click at [582, 573] on span "29" at bounding box center [593, 560] width 136 height 34
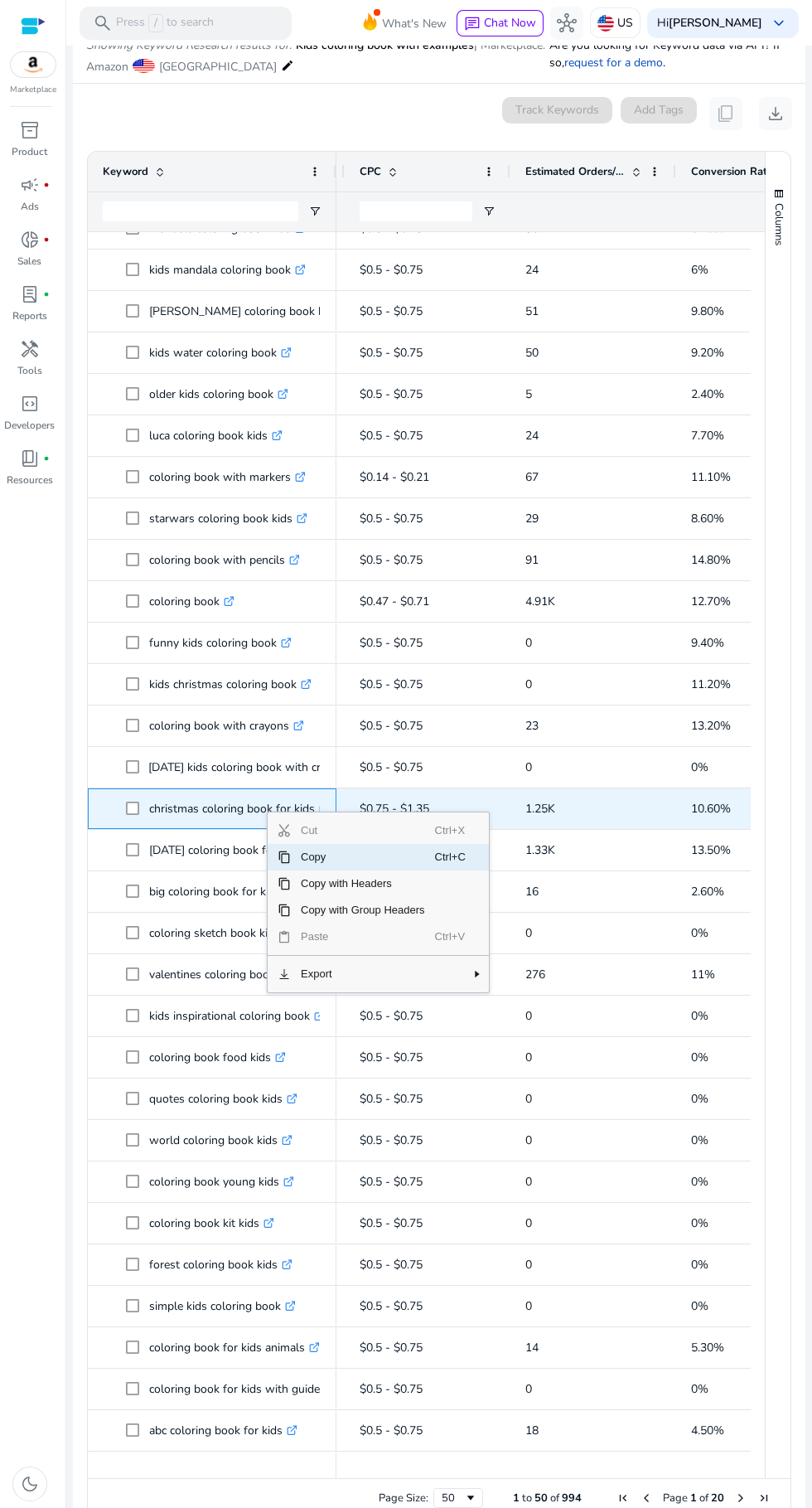
click at [442, 860] on span "Ctrl+C" at bounding box center [452, 857] width 36 height 27
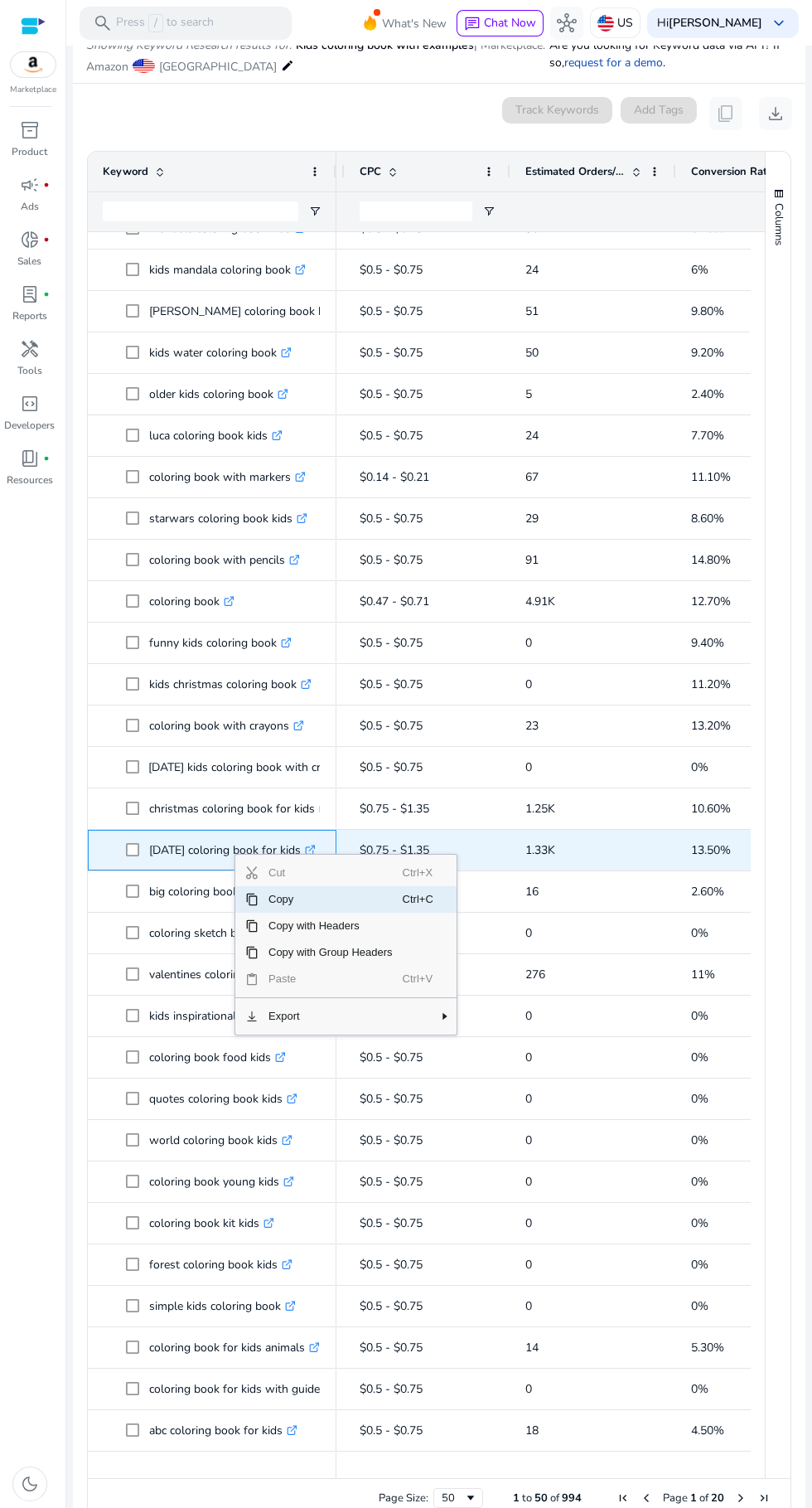
click at [372, 904] on span "Copy" at bounding box center [331, 899] width 144 height 27
